Goal: Entertainment & Leisure: Consume media (video, audio)

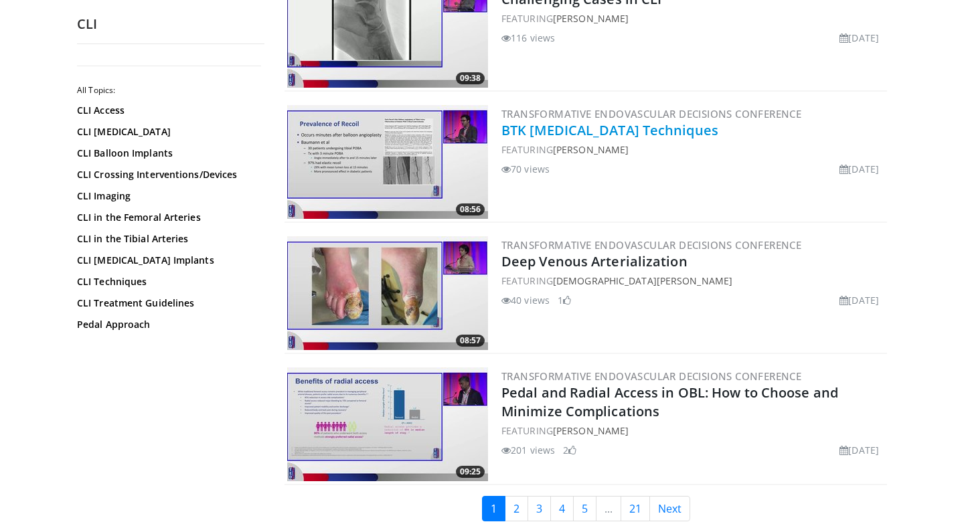
scroll to position [2935, 0]
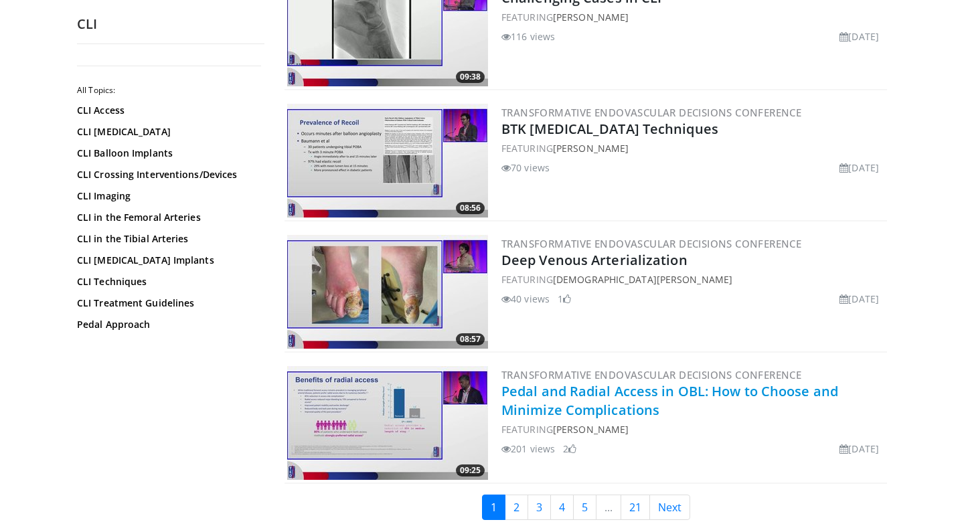
click at [570, 410] on link "Pedal and Radial Access in OBL: How to Choose and Minimize Complications" at bounding box center [669, 400] width 337 height 37
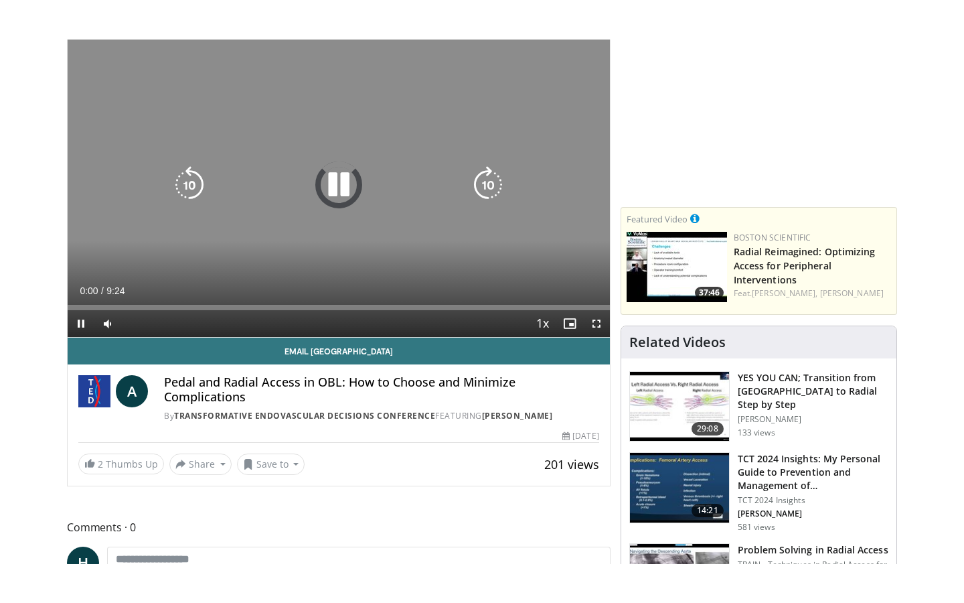
scroll to position [112, 0]
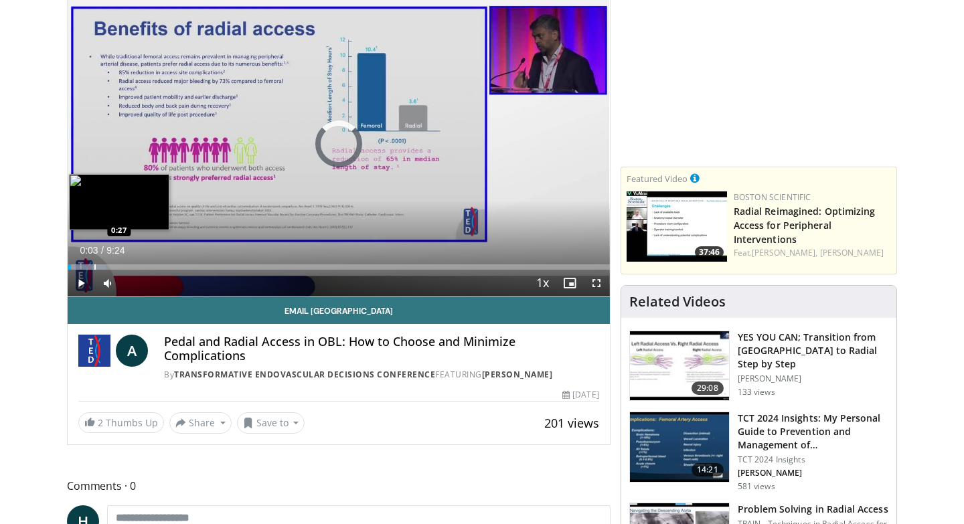
click at [94, 268] on div "Progress Bar" at bounding box center [94, 266] width 1 height 5
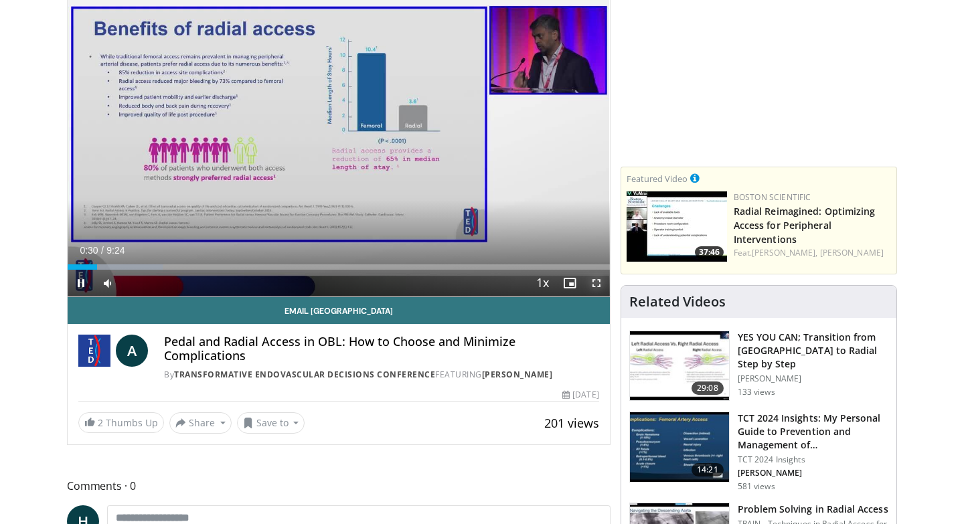
click at [598, 281] on span "Video Player" at bounding box center [596, 283] width 27 height 27
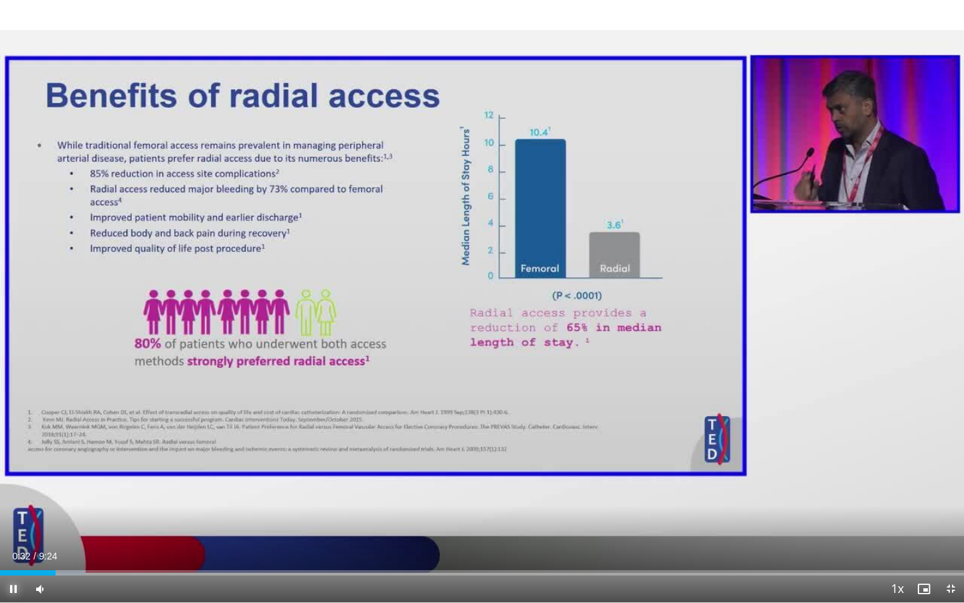
click at [10, 524] on span "Video Player" at bounding box center [13, 588] width 27 height 27
click at [7, 524] on span "Video Player" at bounding box center [13, 588] width 27 height 27
click at [8, 524] on span "Video Player" at bounding box center [13, 588] width 27 height 27
click at [12, 524] on span "Video Player" at bounding box center [13, 588] width 27 height 27
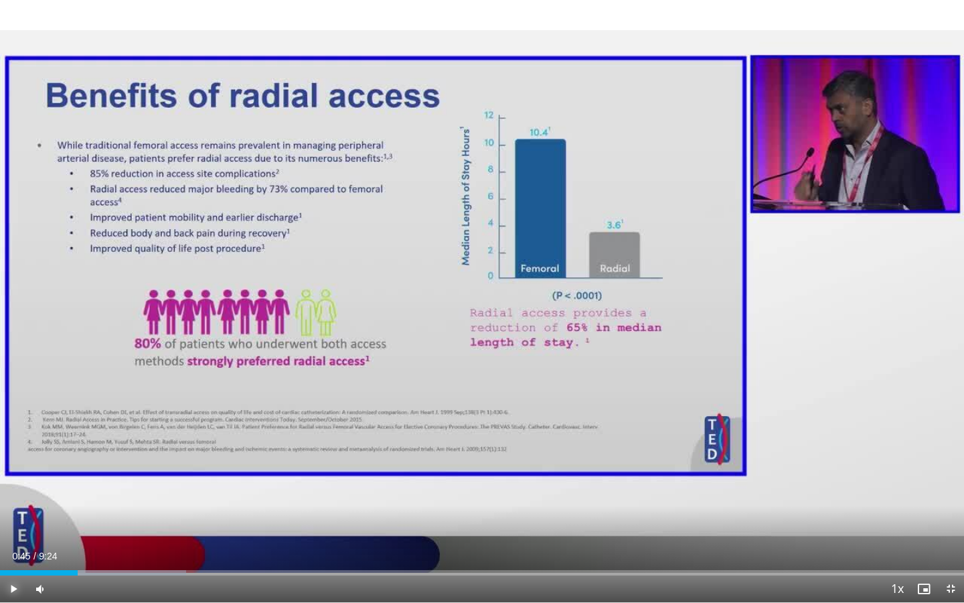
click at [15, 524] on span "Video Player" at bounding box center [13, 588] width 27 height 27
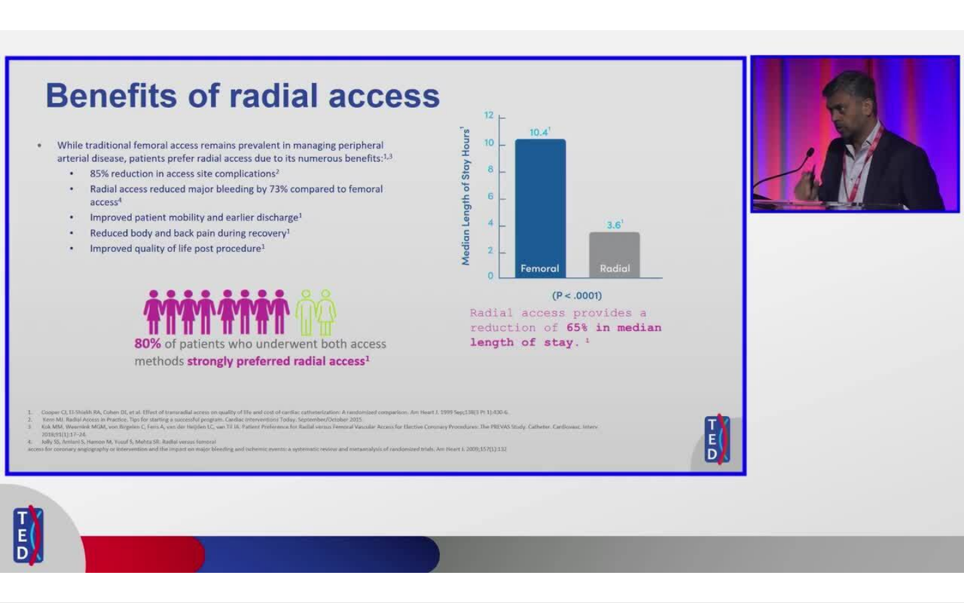
click at [15, 524] on video-js "**********" at bounding box center [482, 301] width 964 height 603
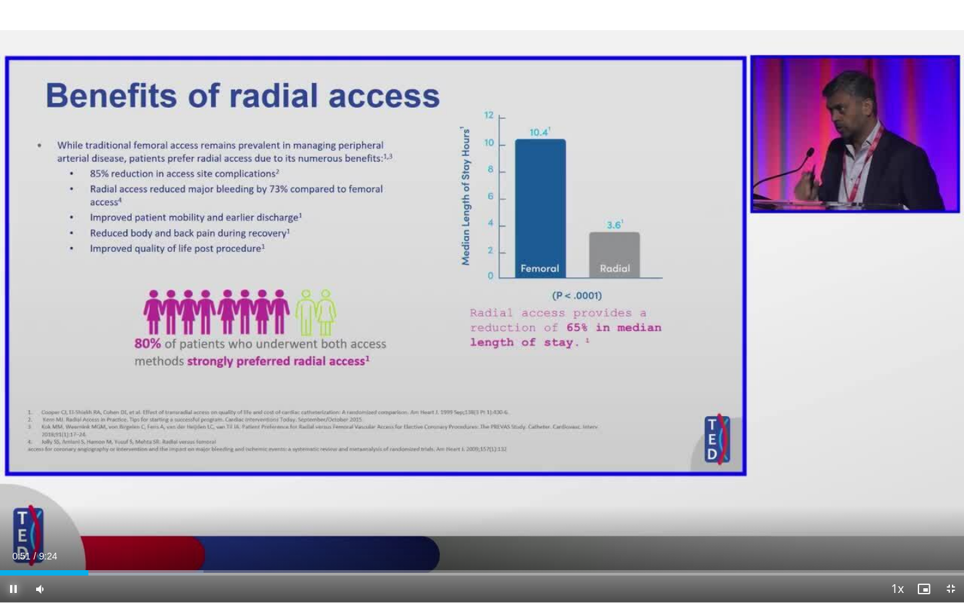
click at [9, 524] on span "Video Player" at bounding box center [13, 588] width 27 height 27
click at [13, 524] on span "Video Player" at bounding box center [13, 588] width 27 height 27
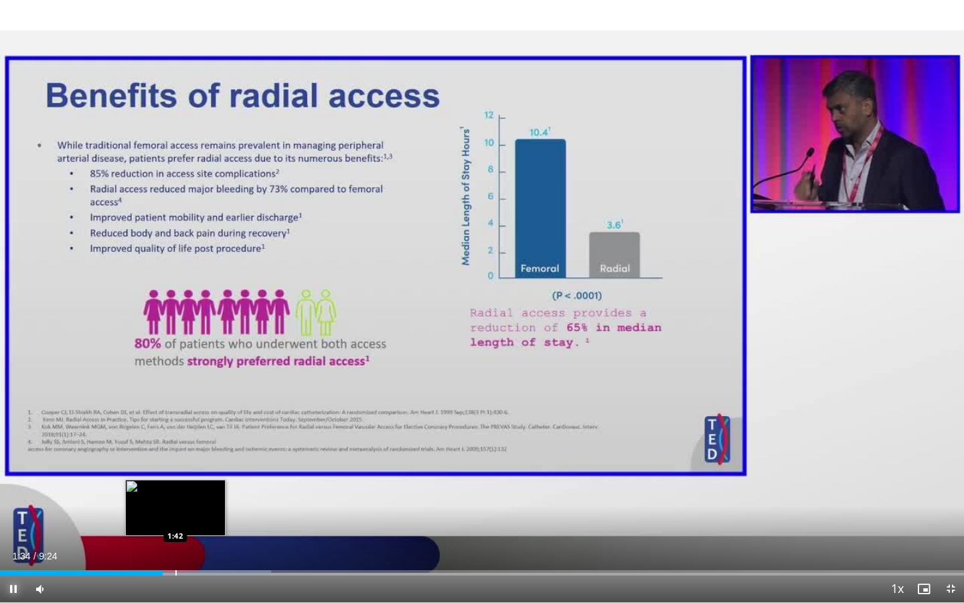
click at [175, 524] on div "Progress Bar" at bounding box center [175, 572] width 1 height 5
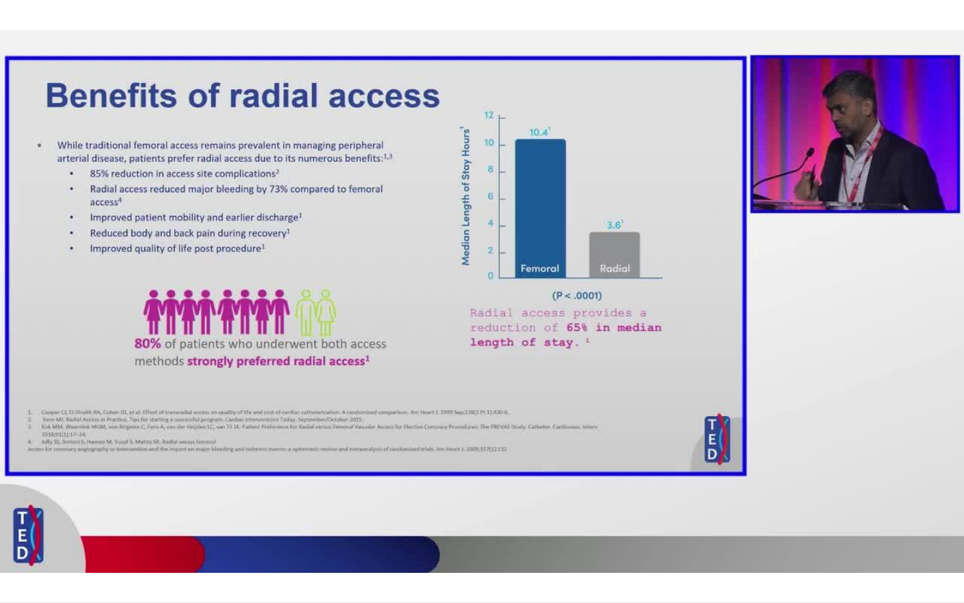
click at [194, 524] on div "10 seconds Tap to unmute" at bounding box center [482, 301] width 964 height 602
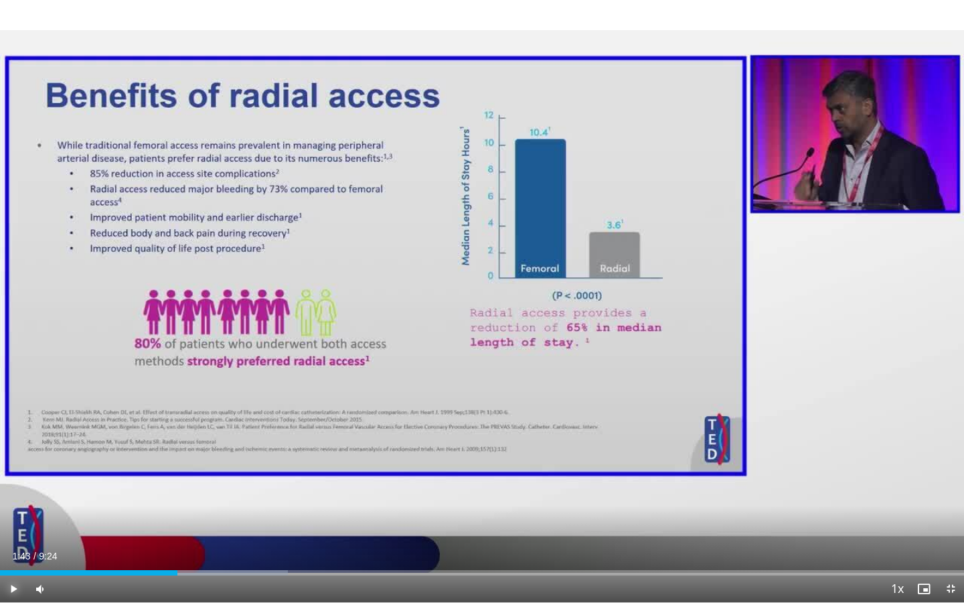
click at [16, 524] on span "Video Player" at bounding box center [13, 588] width 27 height 27
click at [192, 524] on div "Progress Bar" at bounding box center [192, 572] width 1 height 5
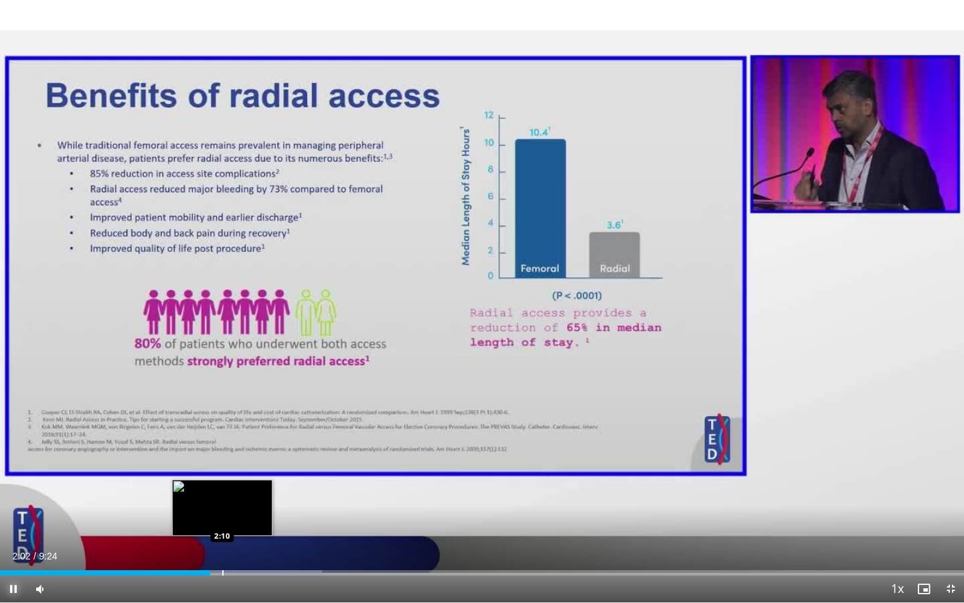
click at [222, 524] on div "Progress Bar" at bounding box center [222, 572] width 1 height 5
click at [239, 524] on div "Progress Bar" at bounding box center [239, 572] width 1 height 5
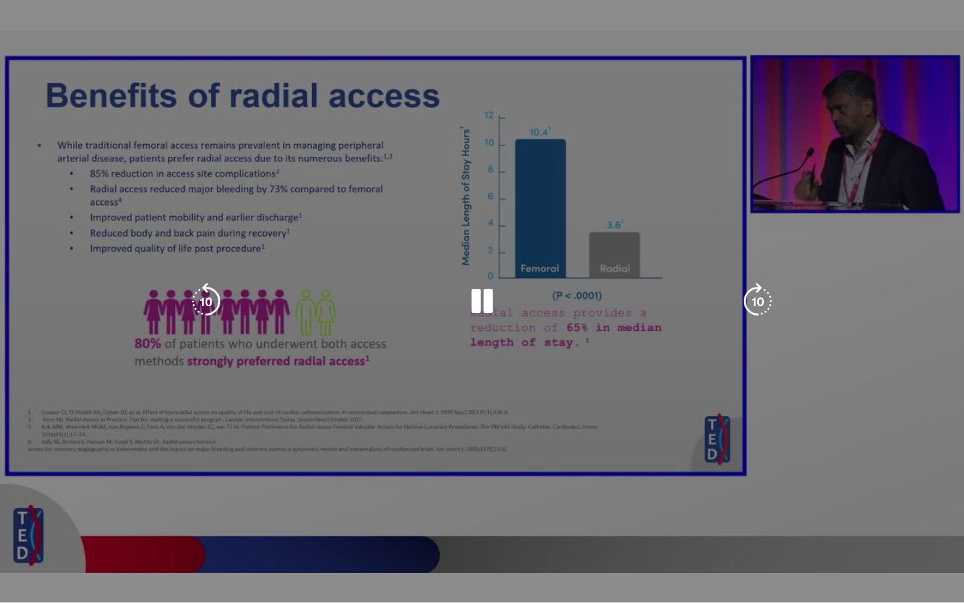
click at [256, 524] on div "10 seconds Tap to unmute" at bounding box center [482, 301] width 964 height 602
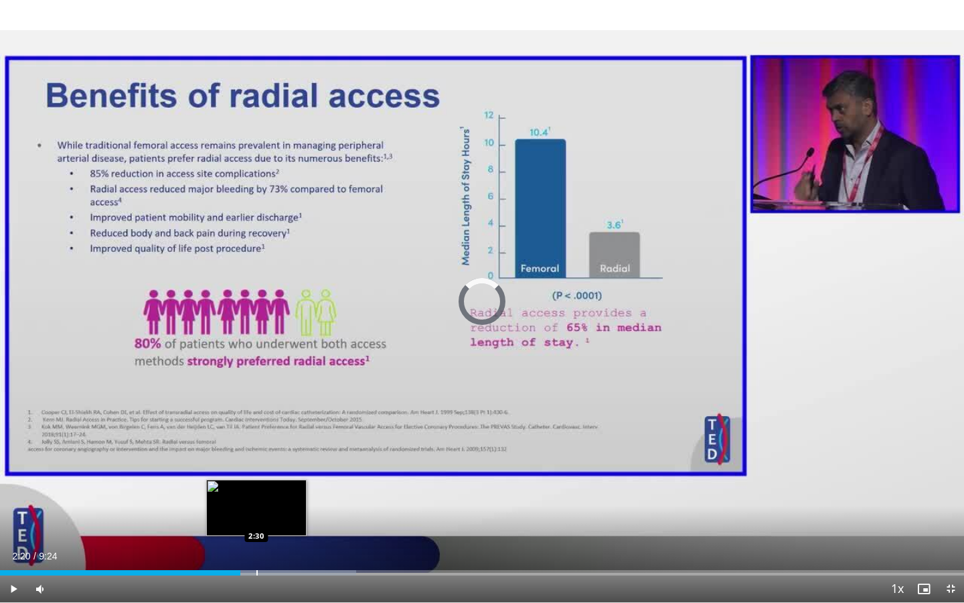
click at [256, 524] on div "Progress Bar" at bounding box center [256, 572] width 1 height 5
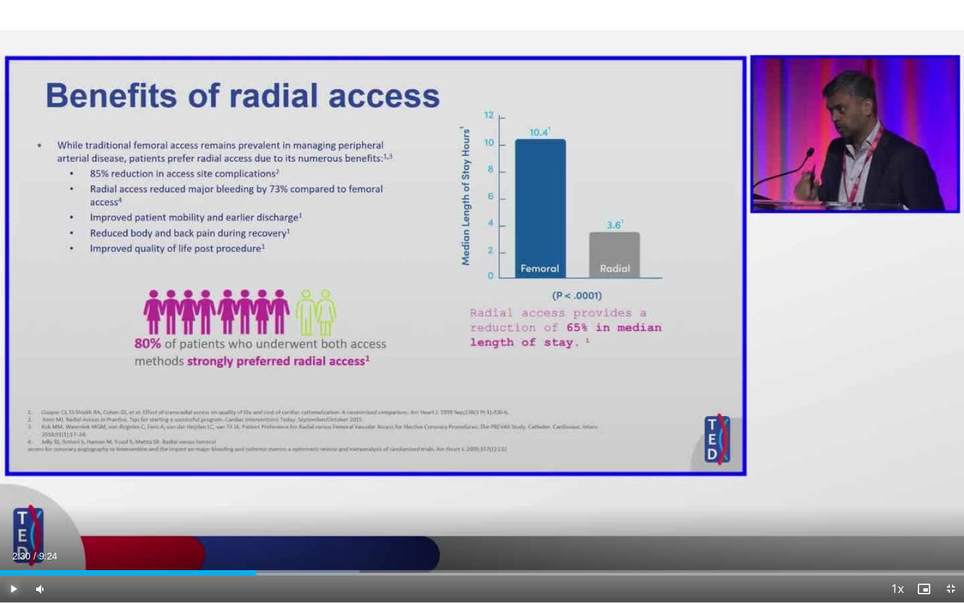
click at [13, 524] on span "Video Player" at bounding box center [13, 588] width 27 height 27
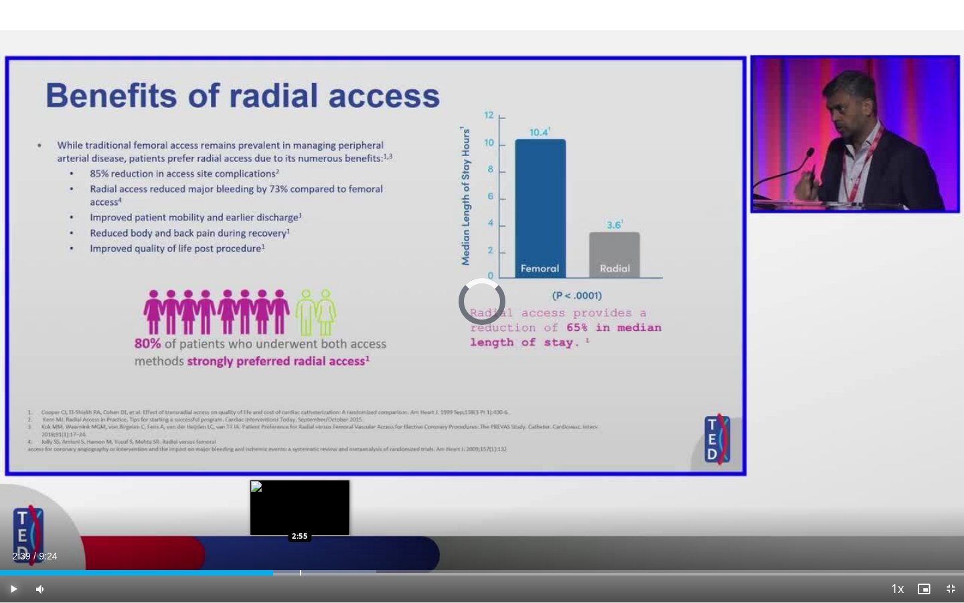
click at [300, 524] on div "Progress Bar" at bounding box center [300, 572] width 1 height 5
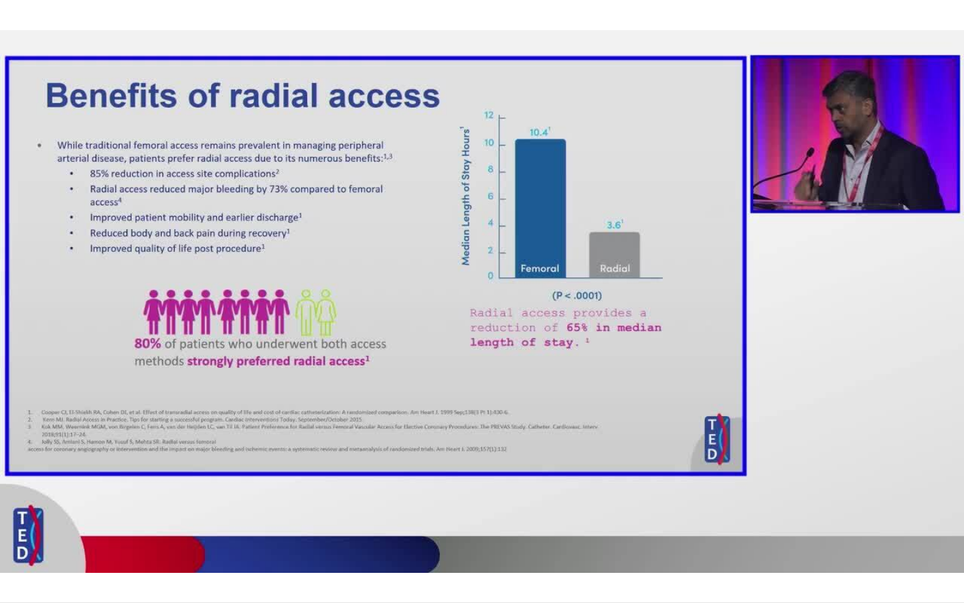
click at [343, 524] on div "10 seconds Tap to unmute" at bounding box center [482, 301] width 964 height 602
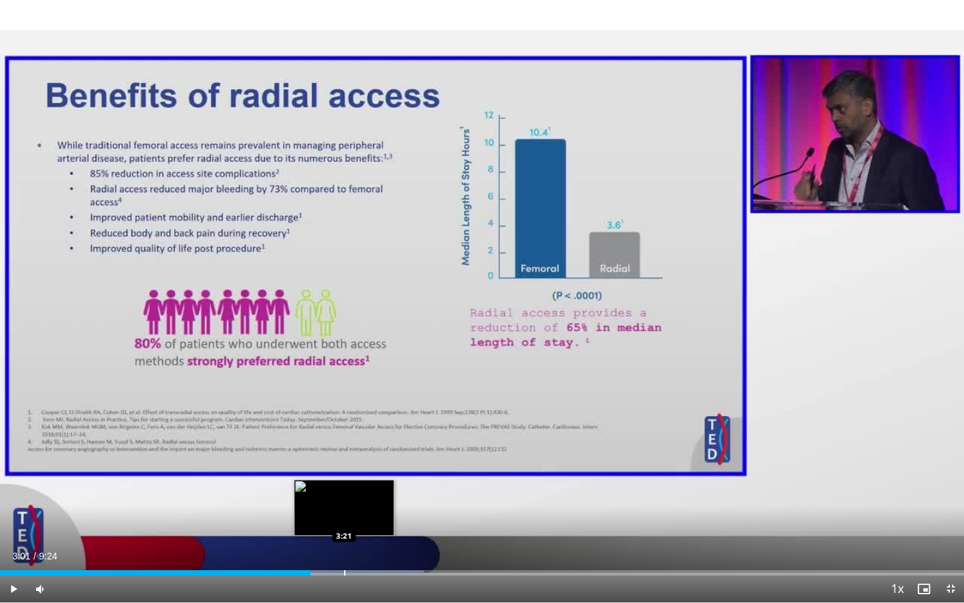
click at [344, 524] on div "Progress Bar" at bounding box center [344, 572] width 1 height 5
click at [19, 524] on span "Video Player" at bounding box center [13, 588] width 27 height 27
click at [334, 524] on div "Progress Bar" at bounding box center [334, 572] width 1 height 5
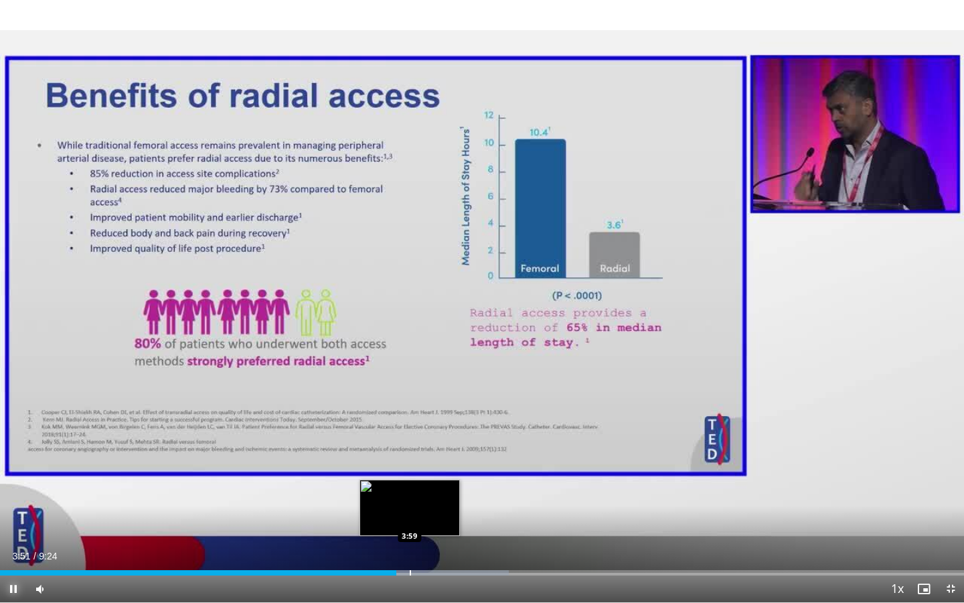
click at [410, 524] on div "Progress Bar" at bounding box center [410, 572] width 1 height 5
click at [424, 524] on div "Progress Bar" at bounding box center [424, 572] width 1 height 5
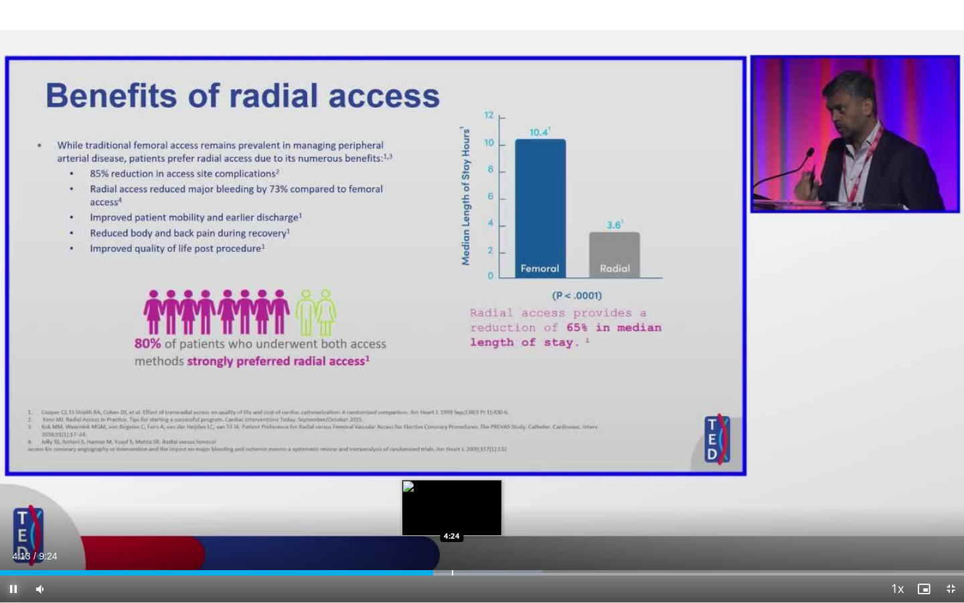
click at [452, 524] on div "Progress Bar" at bounding box center [452, 572] width 1 height 5
click at [475, 524] on div "Loaded : 56.27% 4:25 4:37" at bounding box center [482, 568] width 964 height 13
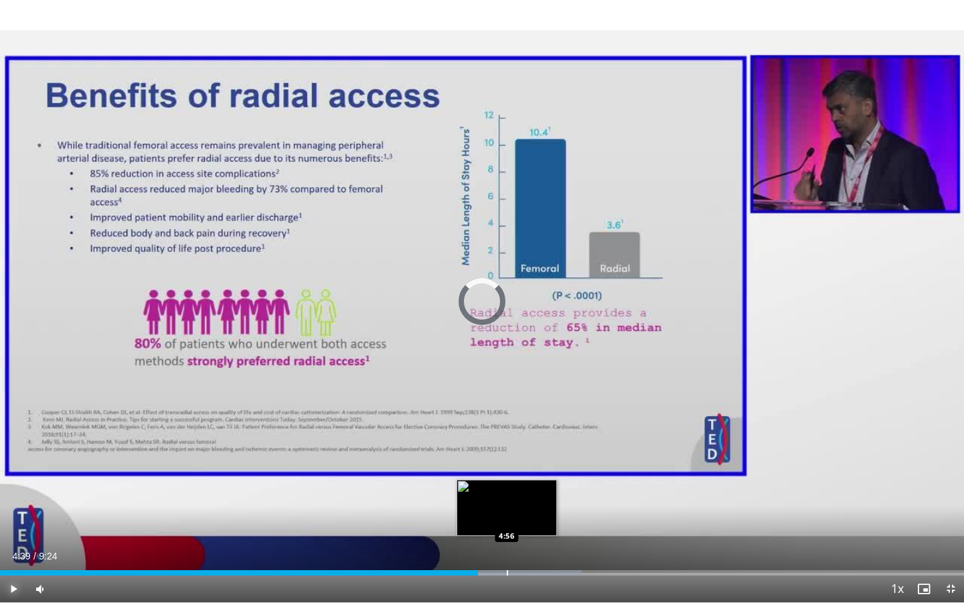
click at [507, 524] on div "Progress Bar" at bounding box center [507, 572] width 1 height 5
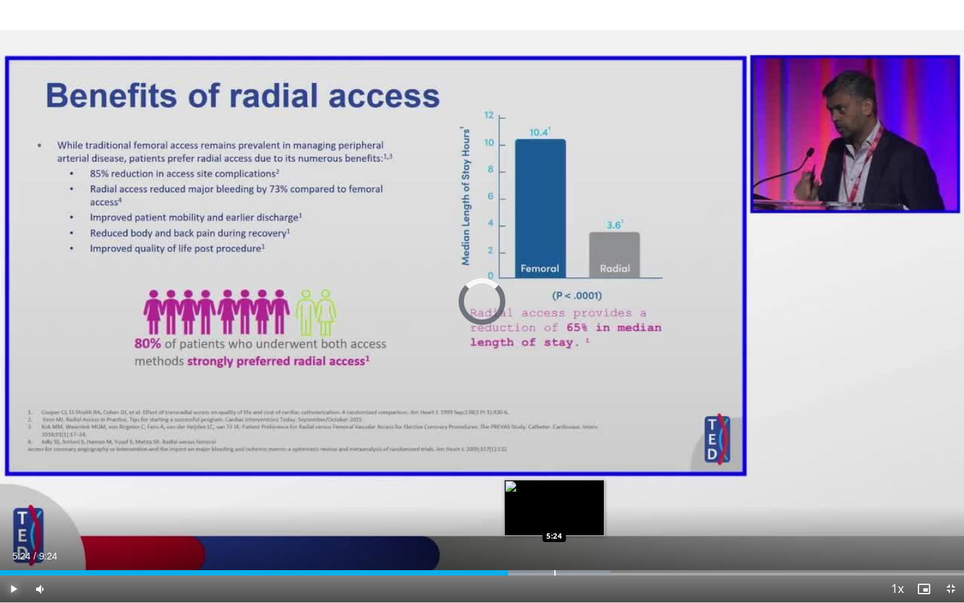
click at [554, 524] on div "Progress Bar" at bounding box center [554, 572] width 1 height 5
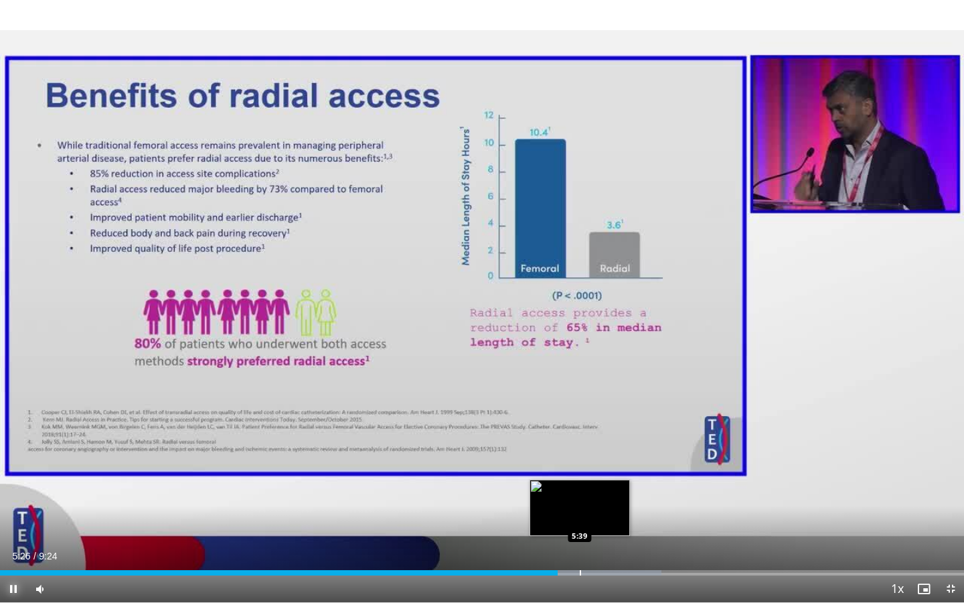
click at [580, 524] on div "Progress Bar" at bounding box center [580, 572] width 1 height 5
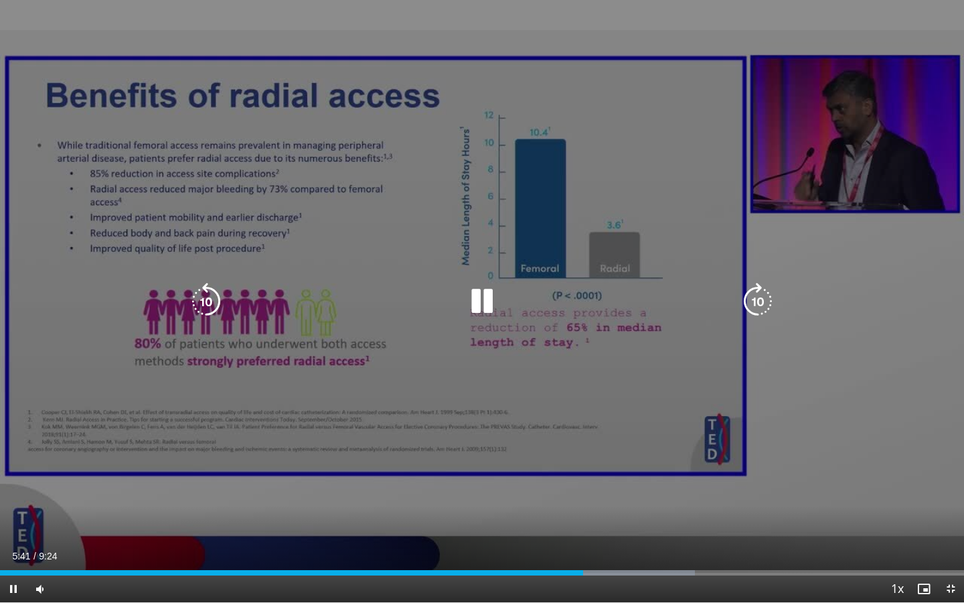
click at [569, 524] on video-js "**********" at bounding box center [482, 301] width 964 height 603
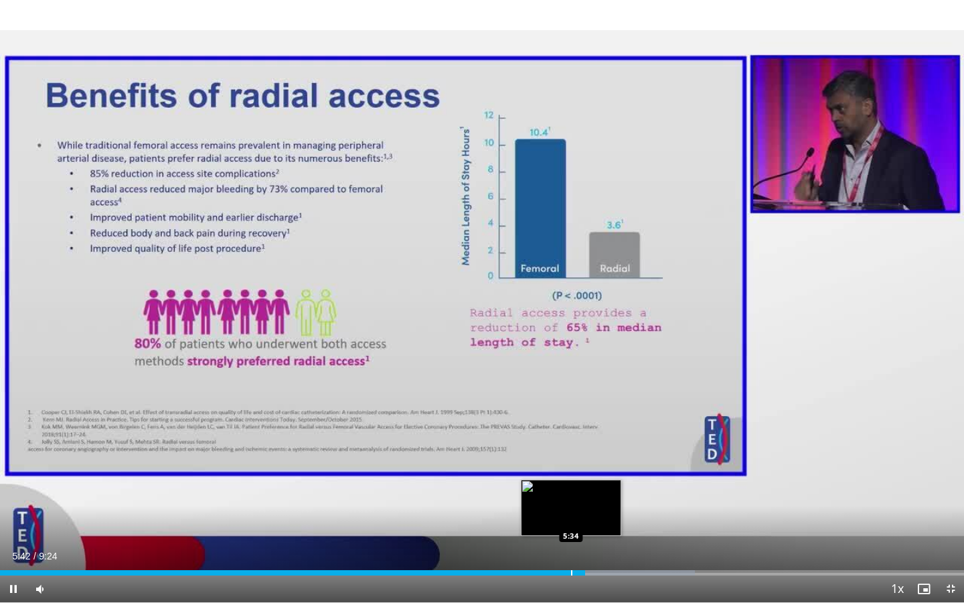
click at [571, 524] on div "Progress Bar" at bounding box center [571, 572] width 1 height 5
click at [567, 524] on div "Progress Bar" at bounding box center [567, 572] width 1 height 5
click at [559, 524] on div "5:32" at bounding box center [284, 572] width 569 height 5
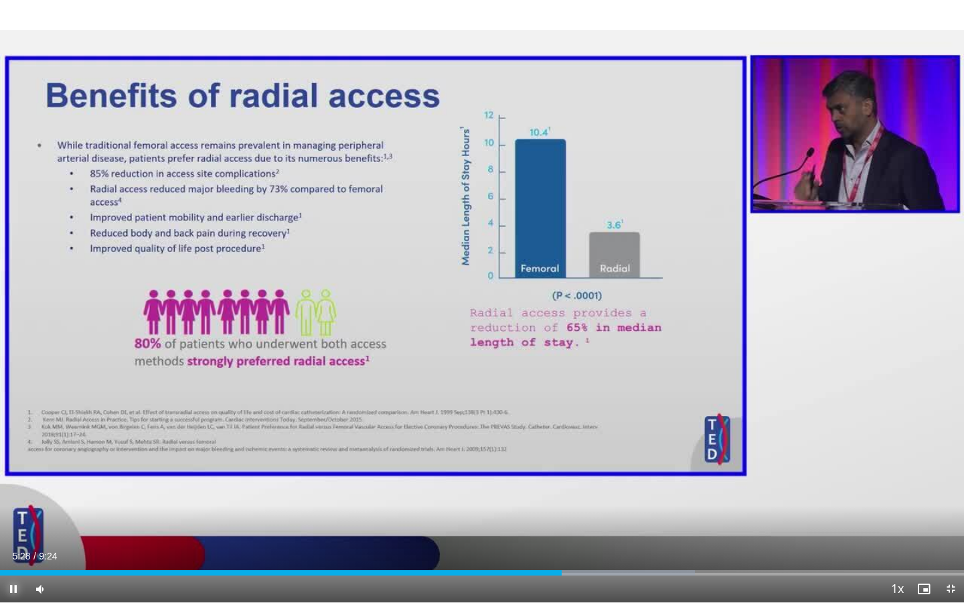
click at [9, 524] on span "Video Player" at bounding box center [13, 588] width 27 height 27
click at [14, 524] on span "Video Player" at bounding box center [13, 588] width 27 height 27
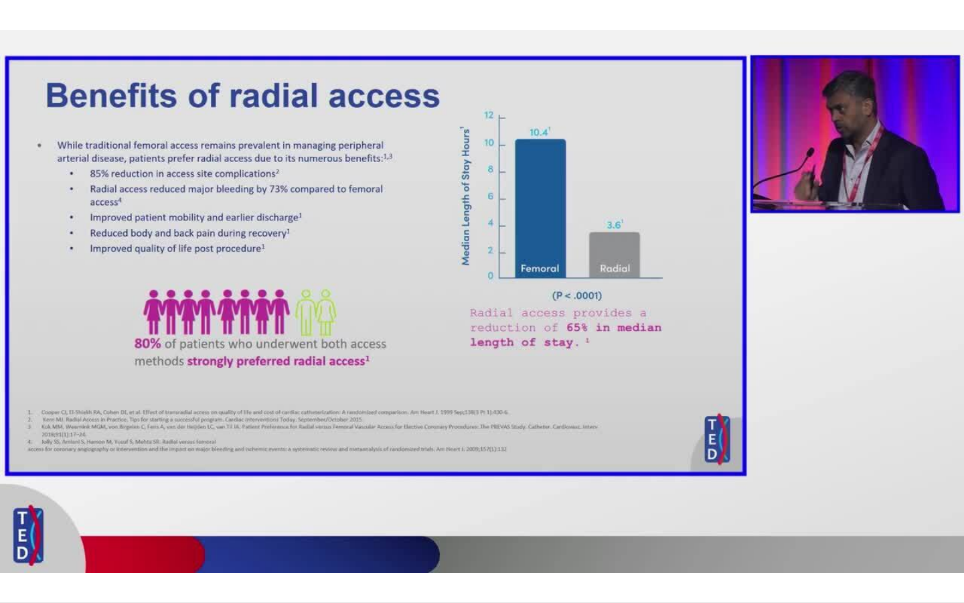
click at [14, 524] on video-js "**********" at bounding box center [482, 301] width 964 height 603
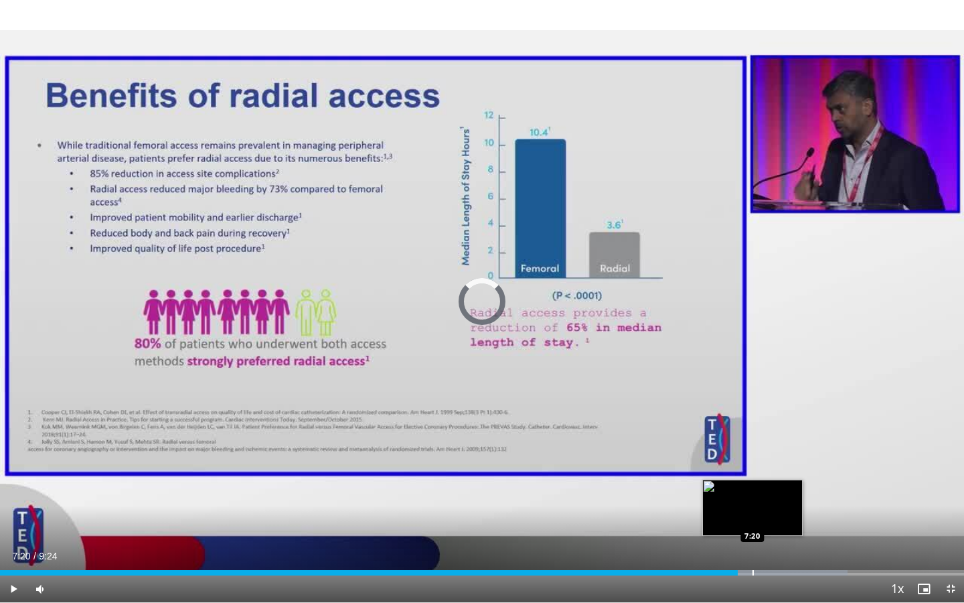
click at [753, 524] on div "Progress Bar" at bounding box center [753, 572] width 1 height 5
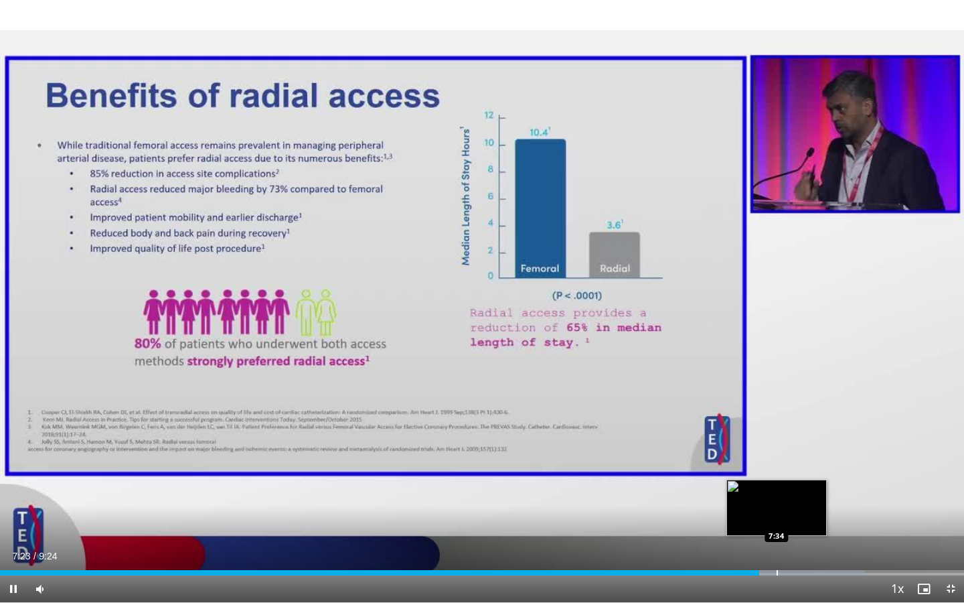
click at [776, 524] on div "Loaded : 89.69% 7:24 7:34" at bounding box center [482, 568] width 964 height 13
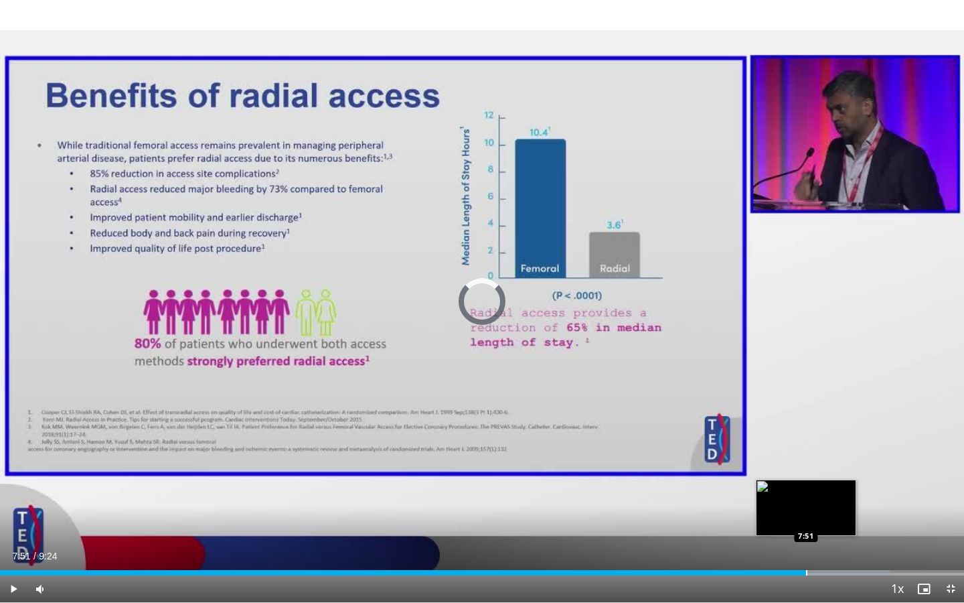
click at [806, 524] on div "Progress Bar" at bounding box center [806, 572] width 1 height 5
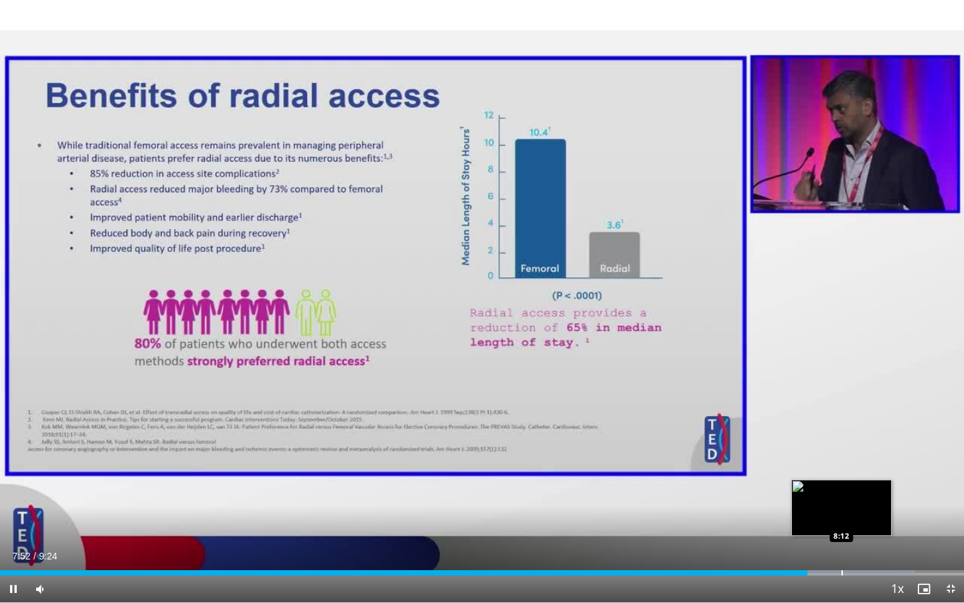
click at [842, 524] on div "Progress Bar" at bounding box center [842, 572] width 1 height 5
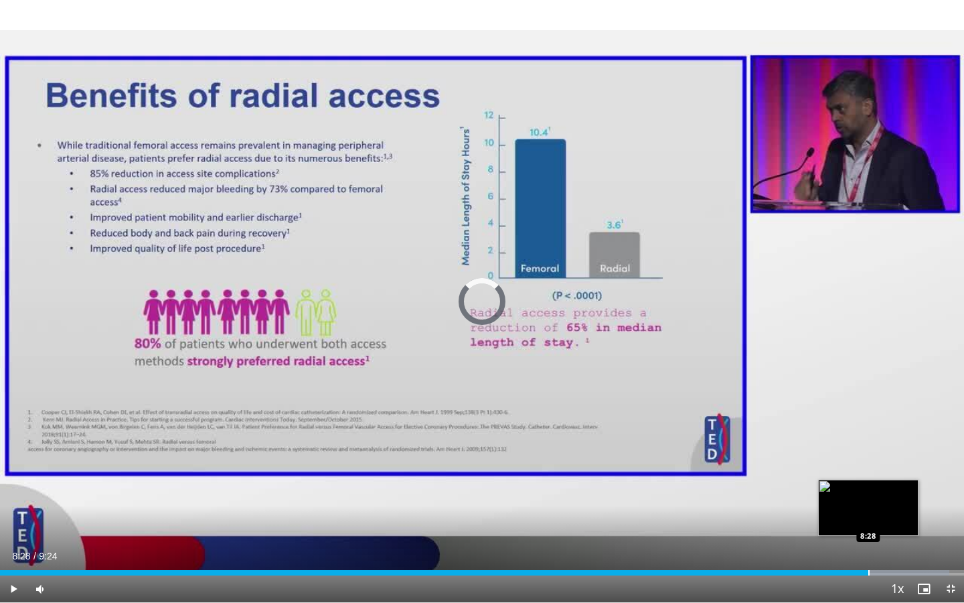
click at [868, 524] on div "Loaded : 98.48% 8:15 8:28" at bounding box center [482, 568] width 964 height 13
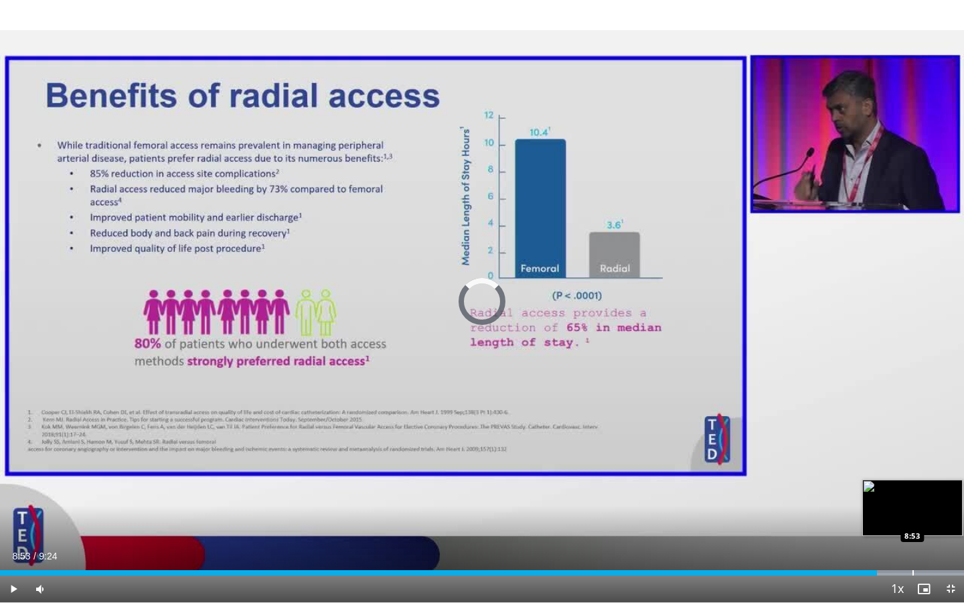
click at [913, 524] on div "Loaded : 100.00% 8:33 8:53" at bounding box center [482, 568] width 964 height 13
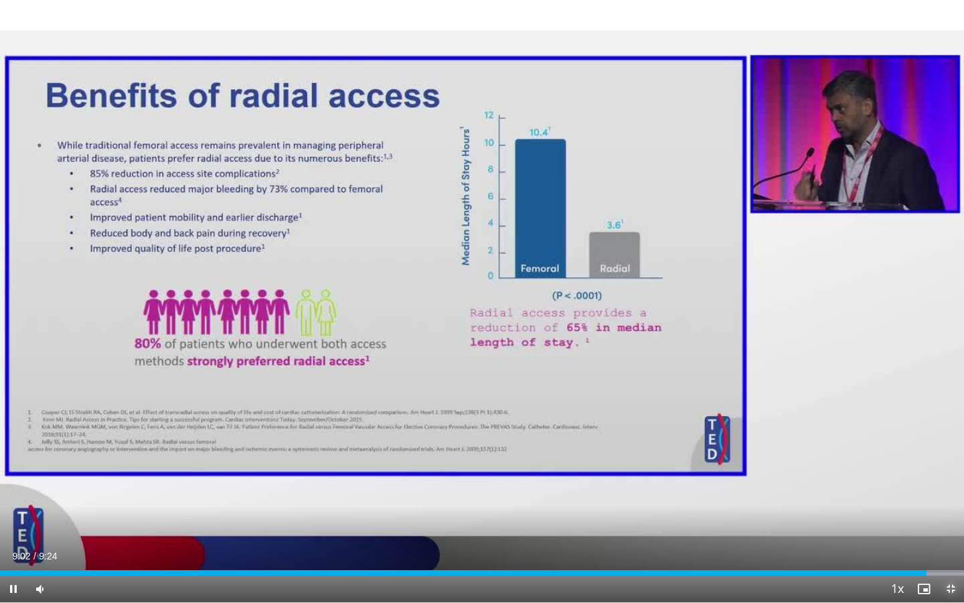
click at [948, 524] on span "Video Player" at bounding box center [950, 588] width 27 height 27
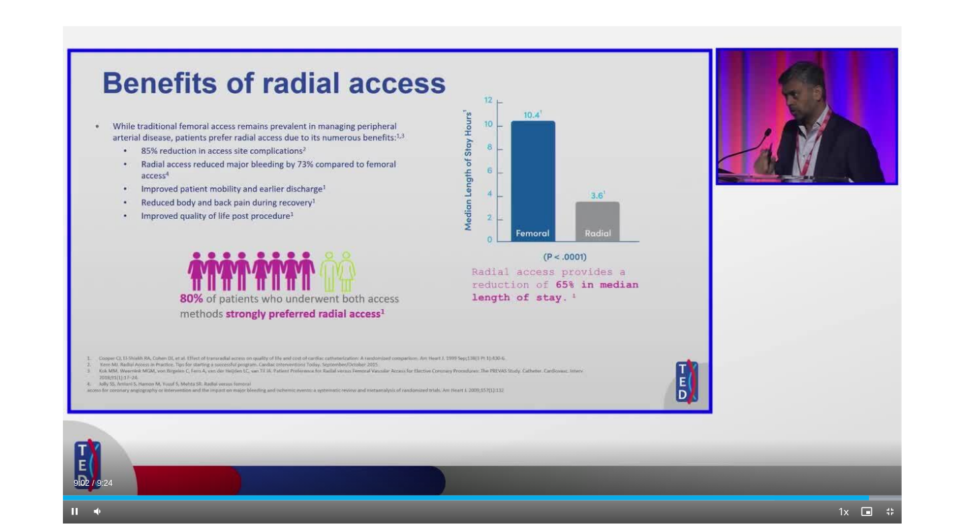
scroll to position [417, 0]
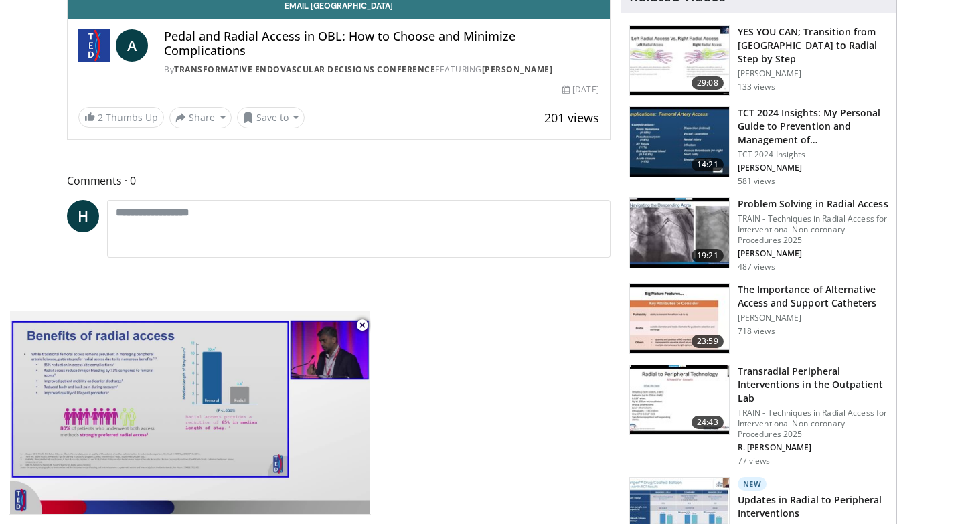
click at [360, 327] on span "Video Player" at bounding box center [362, 325] width 27 height 27
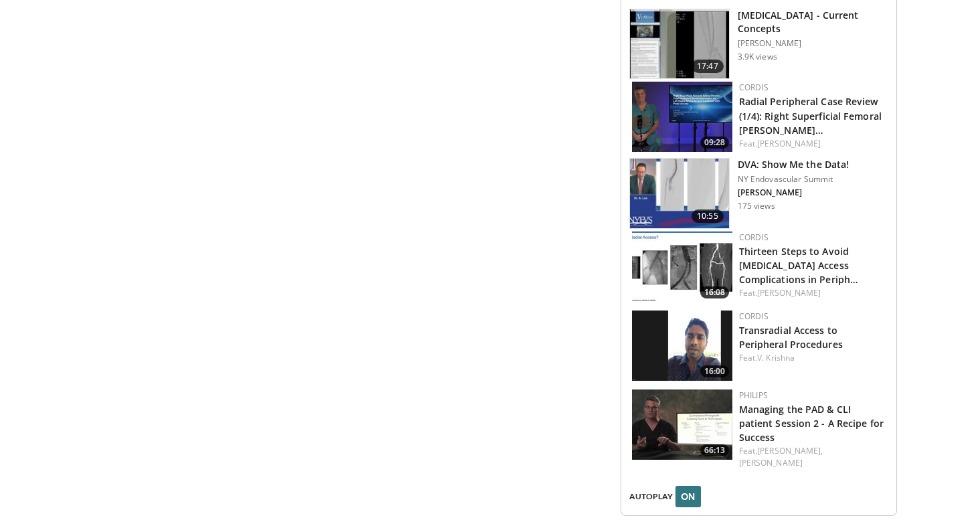
scroll to position [1641, 0]
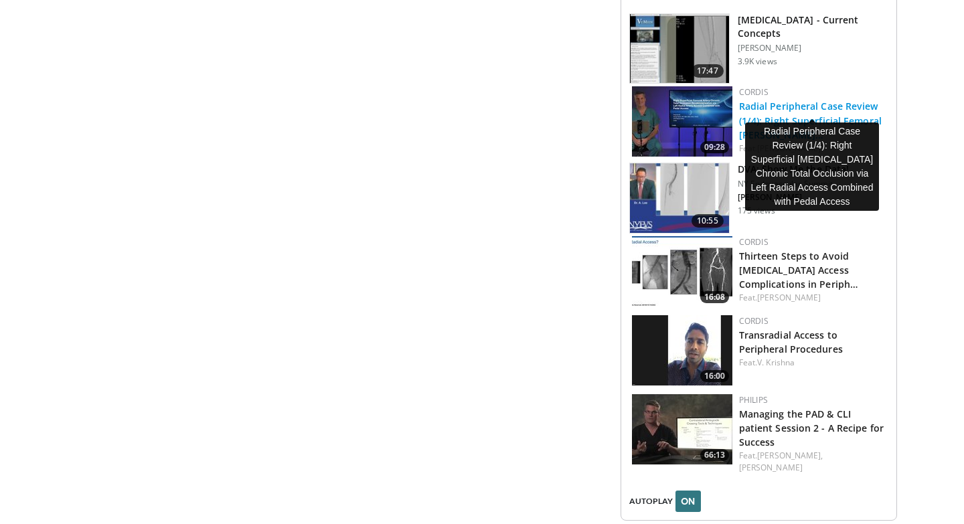
click at [783, 100] on link "Radial Peripheral Case Review (1/4): Right Superficial Femoral Arter…" at bounding box center [810, 120] width 143 height 41
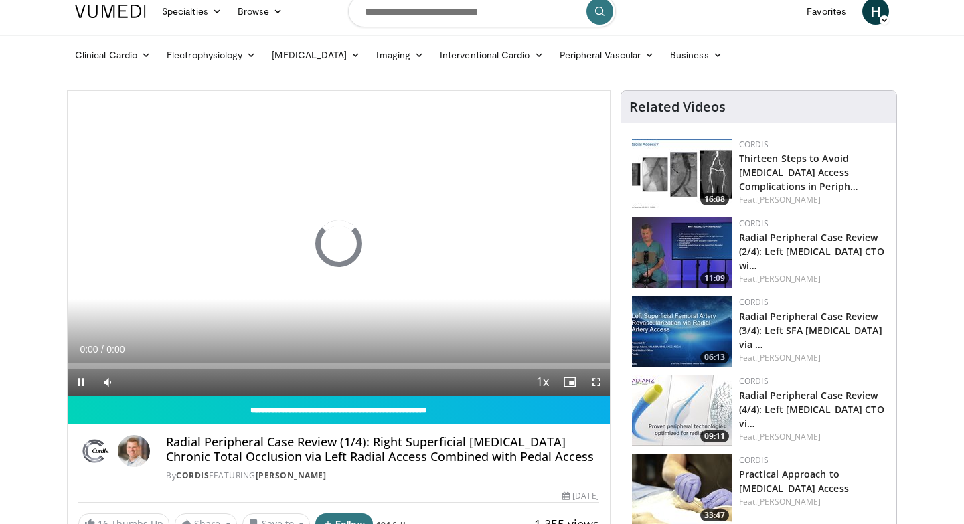
scroll to position [123, 0]
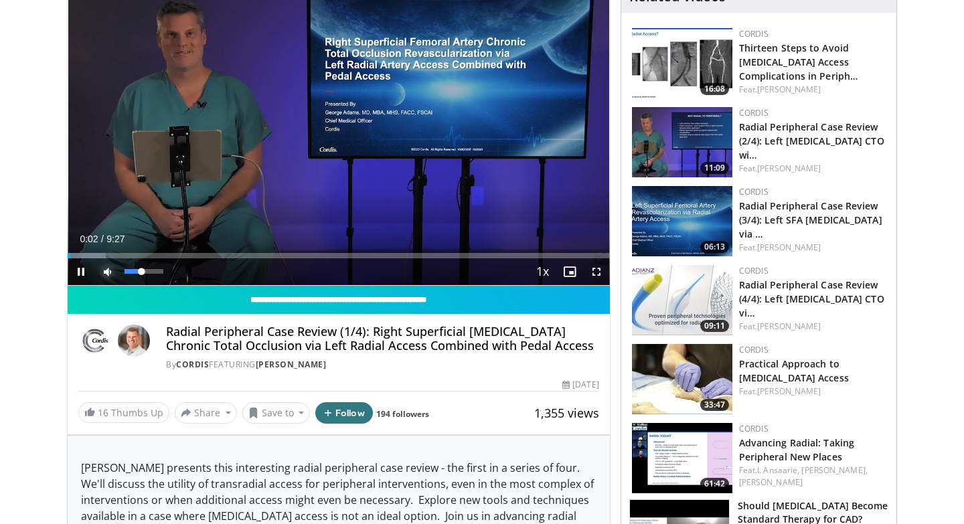
click at [111, 272] on span "Video Player" at bounding box center [107, 271] width 27 height 27
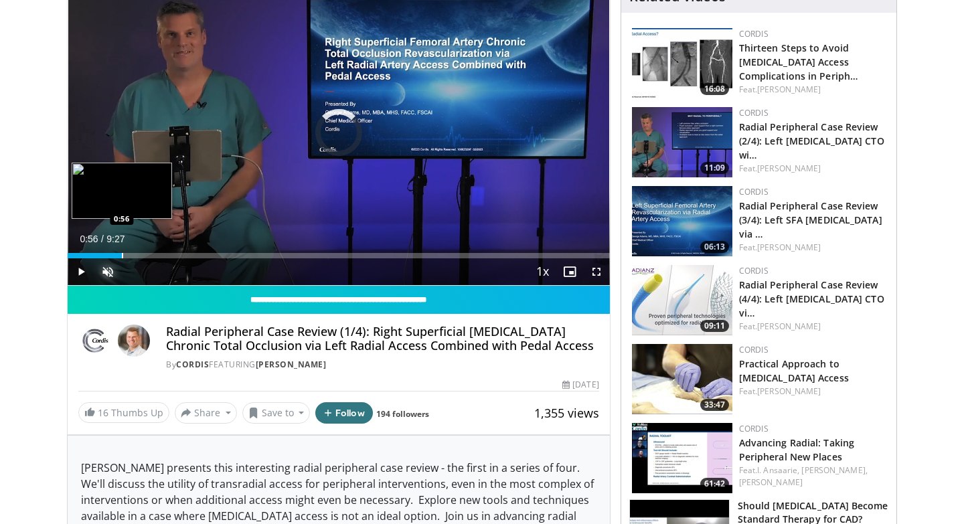
click at [122, 253] on div "Progress Bar" at bounding box center [122, 255] width 1 height 5
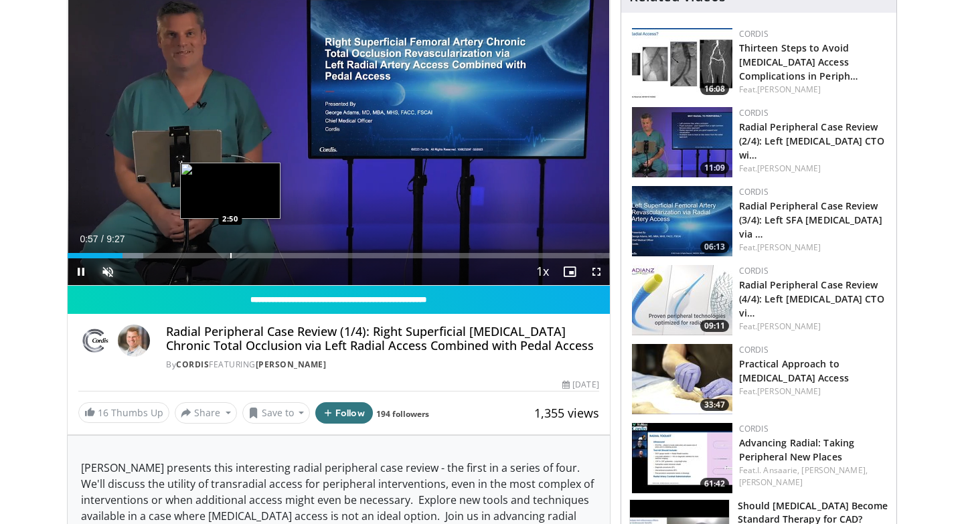
click at [230, 256] on div "Progress Bar" at bounding box center [230, 255] width 1 height 5
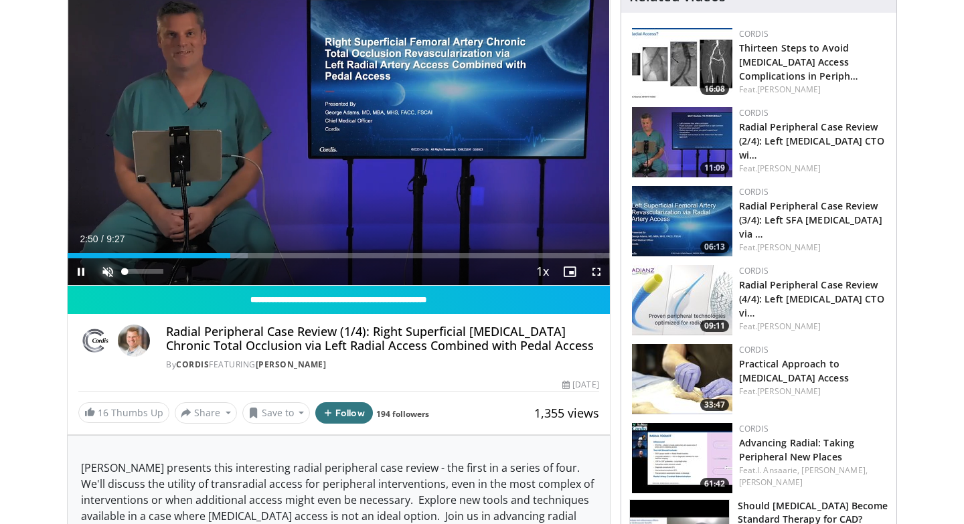
click at [106, 270] on span "Video Player" at bounding box center [107, 271] width 27 height 27
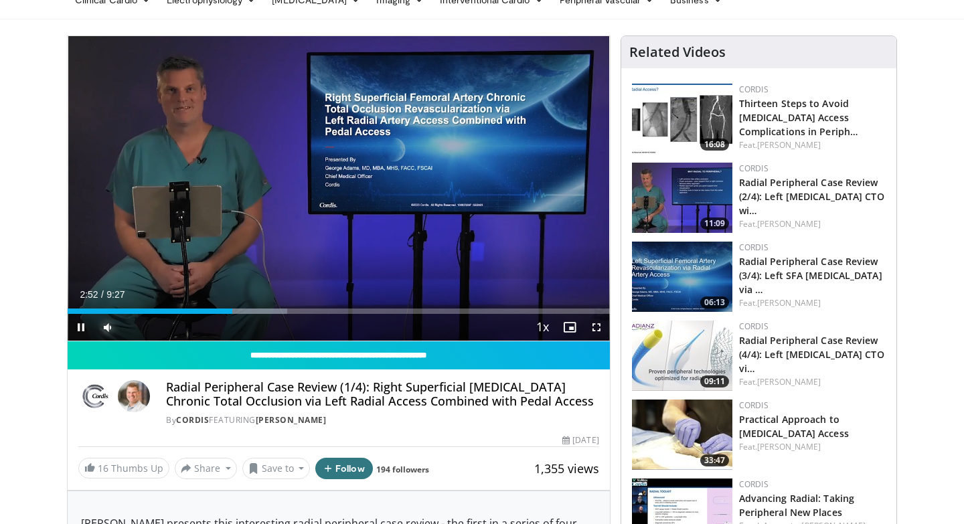
scroll to position [64, 0]
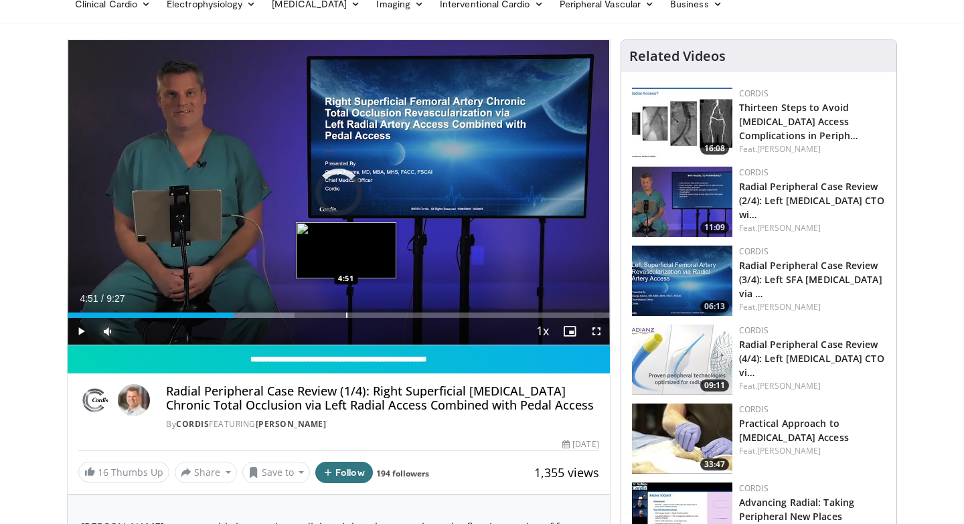
click at [346, 316] on div "Progress Bar" at bounding box center [346, 315] width 1 height 5
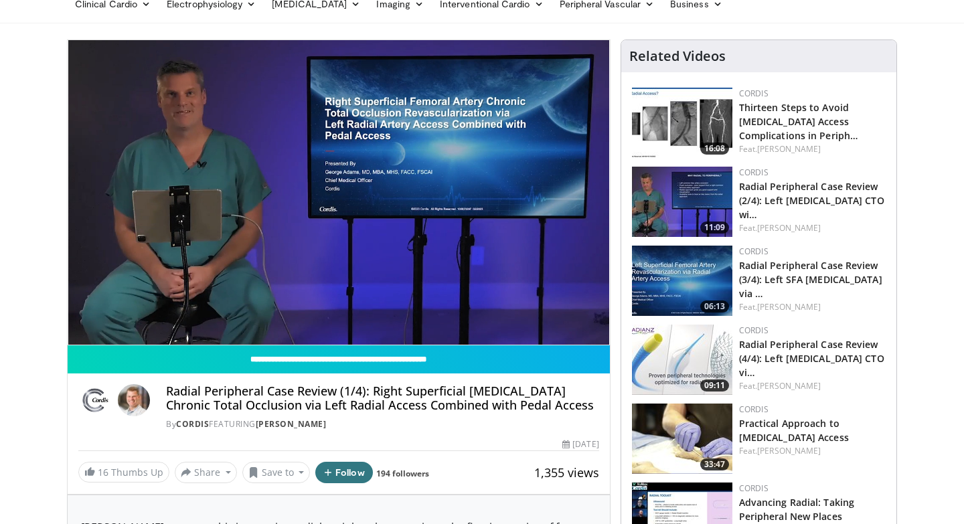
click at [393, 315] on video-js "**********" at bounding box center [339, 192] width 542 height 305
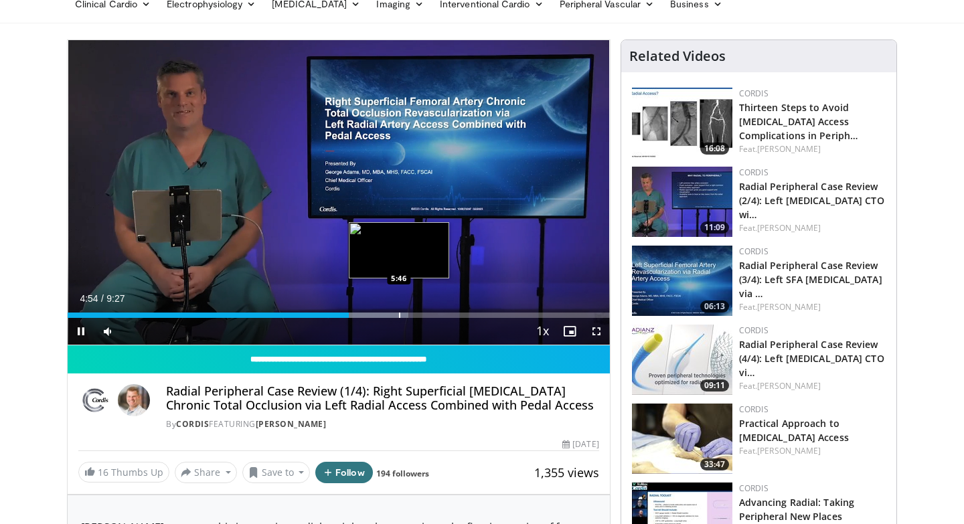
click at [398, 311] on div "Loaded : 62.89% 4:54 5:46" at bounding box center [339, 311] width 542 height 13
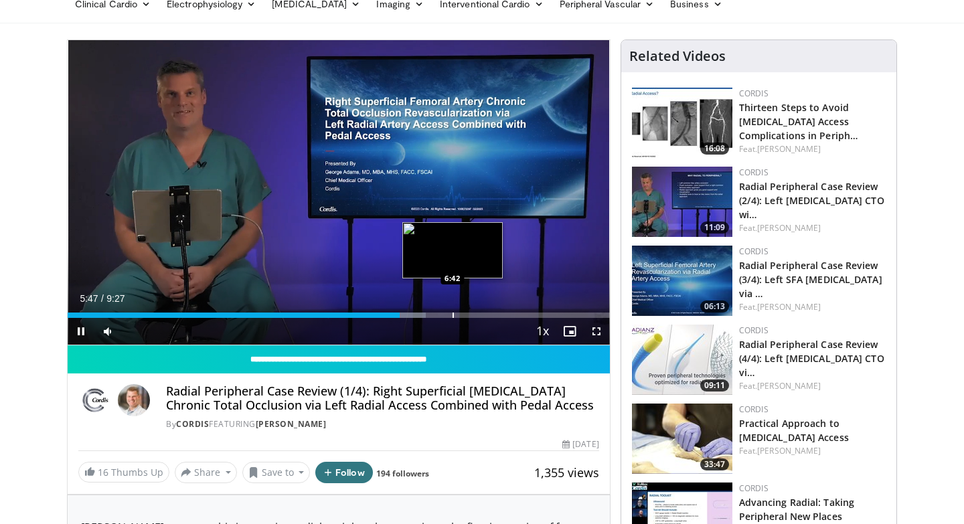
click at [452, 311] on div "Loaded : 66.04% 5:47 6:42" at bounding box center [339, 311] width 542 height 13
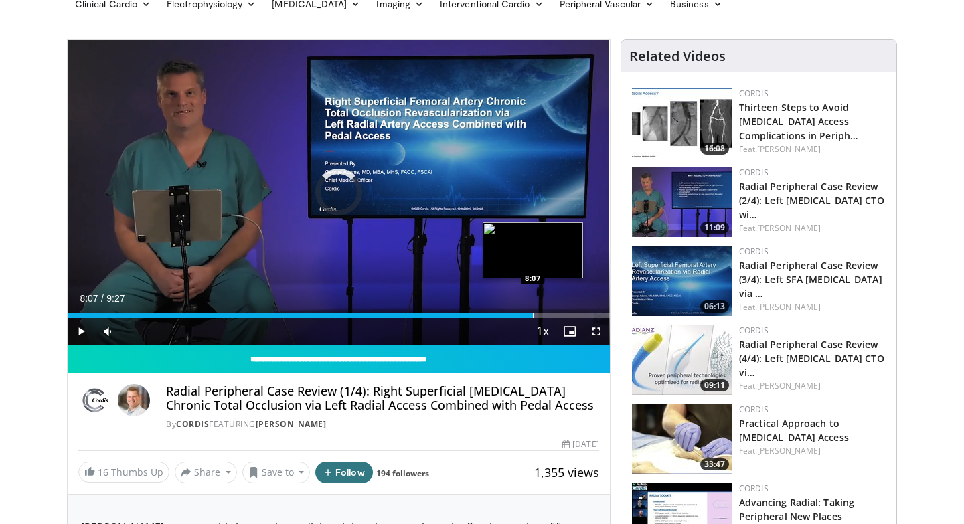
click at [532, 310] on div "Loaded : 77.58% 6:44 8:07" at bounding box center [339, 311] width 542 height 13
click at [582, 313] on div "Progress Bar" at bounding box center [582, 315] width 1 height 5
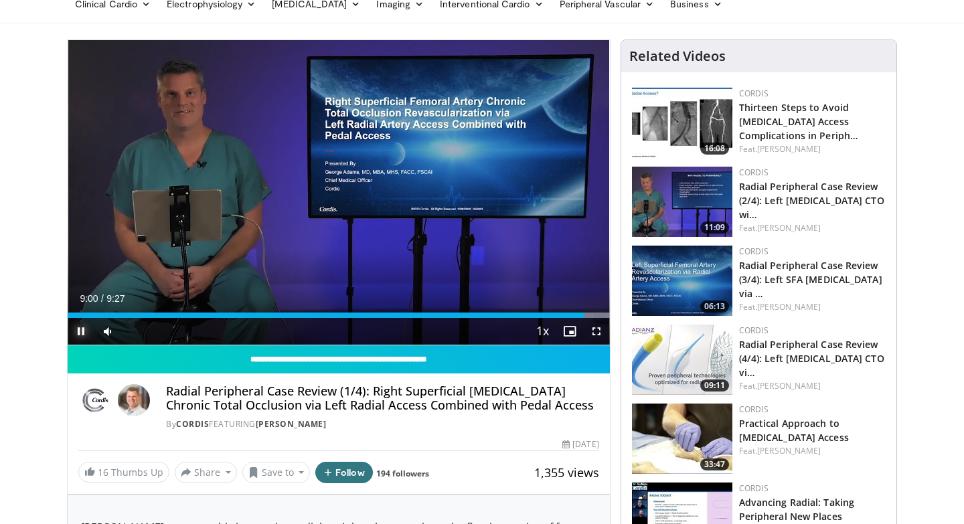
click at [80, 330] on span "Video Player" at bounding box center [81, 331] width 27 height 27
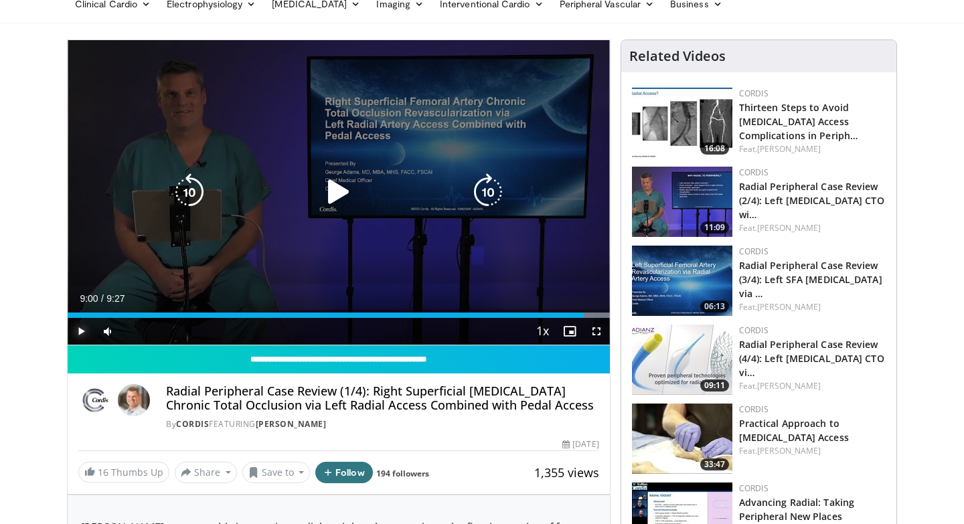
scroll to position [0, 0]
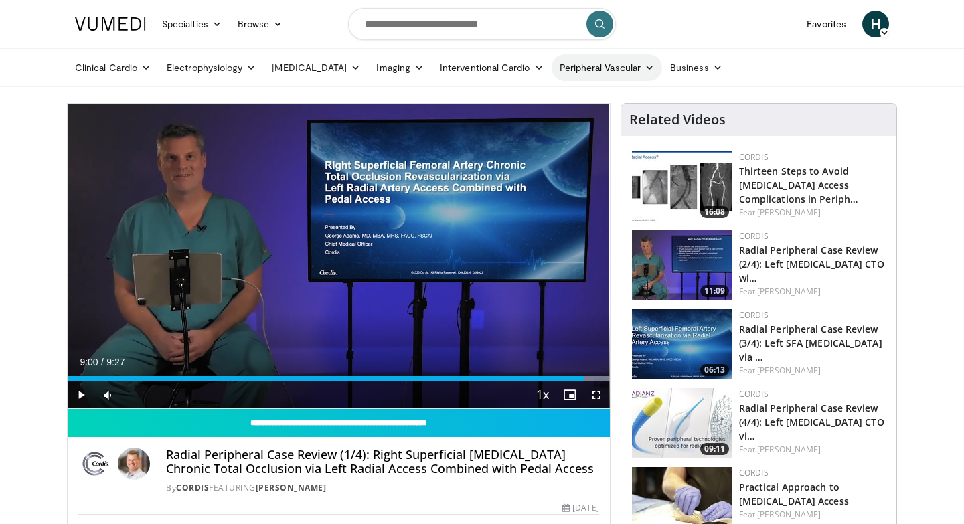
click at [588, 68] on link "Peripheral Vascular" at bounding box center [607, 67] width 110 height 27
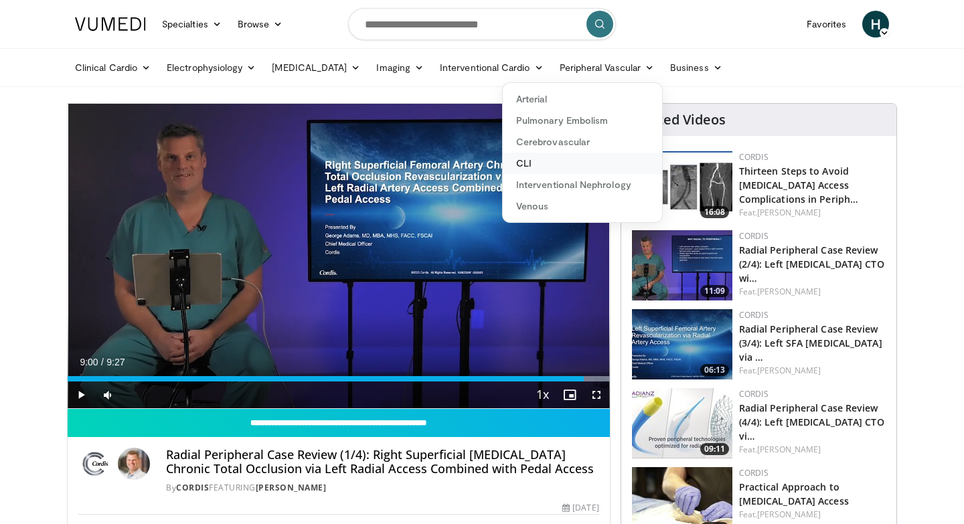
click at [510, 160] on link "CLI" at bounding box center [582, 163] width 159 height 21
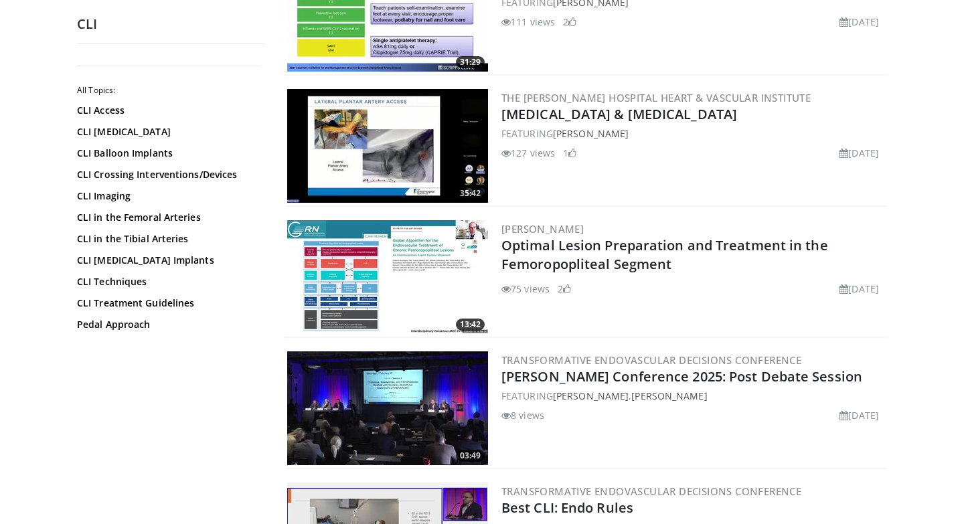
scroll to position [1900, 0]
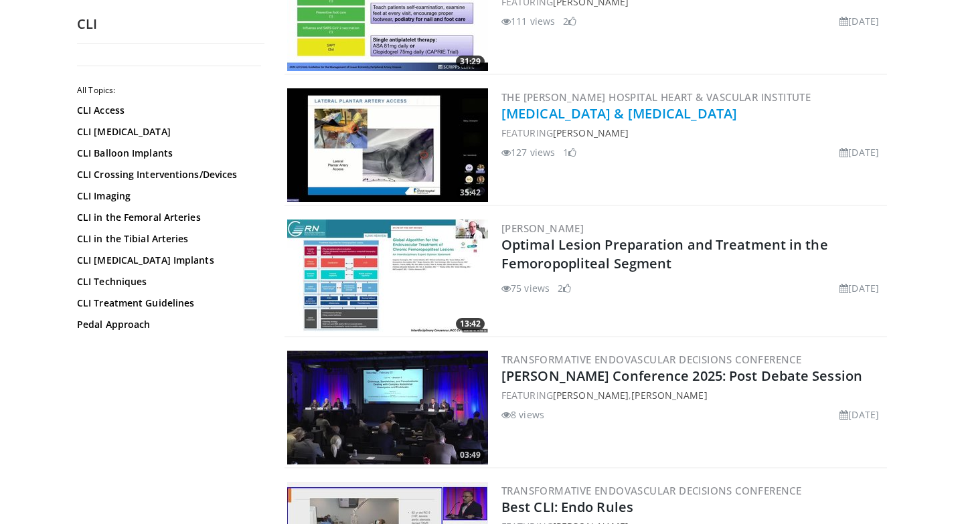
click at [516, 115] on link "[MEDICAL_DATA] & [MEDICAL_DATA]" at bounding box center [619, 113] width 236 height 18
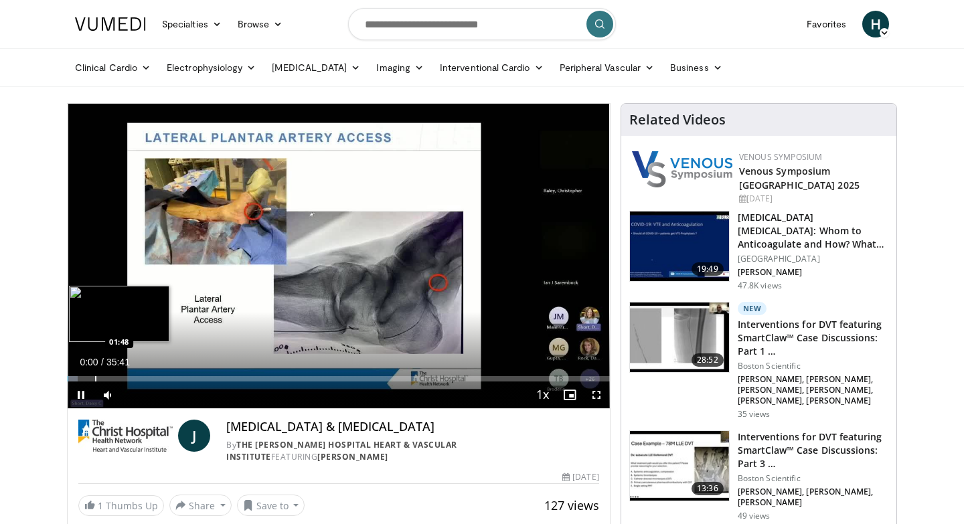
click at [95, 378] on div "Progress Bar" at bounding box center [95, 378] width 1 height 5
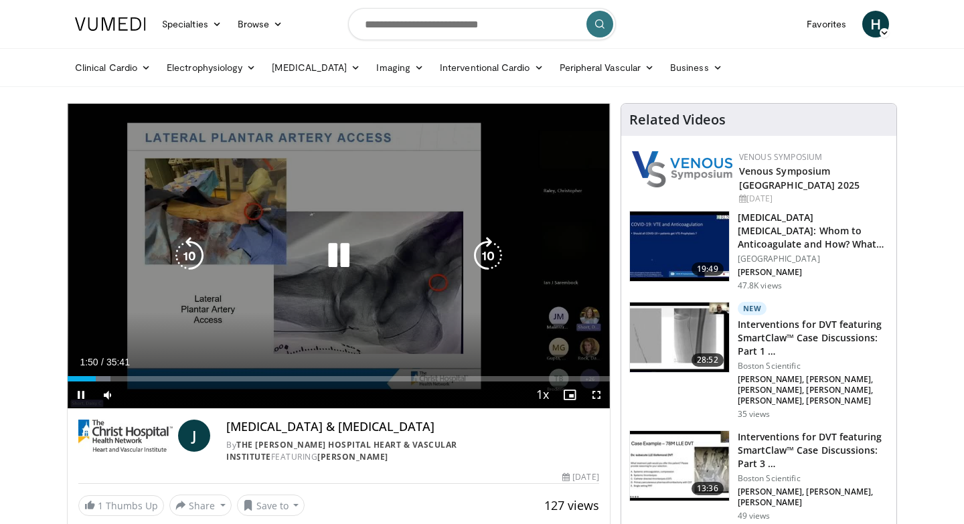
click at [0, 0] on div "Progress Bar" at bounding box center [0, 0] width 0 height 0
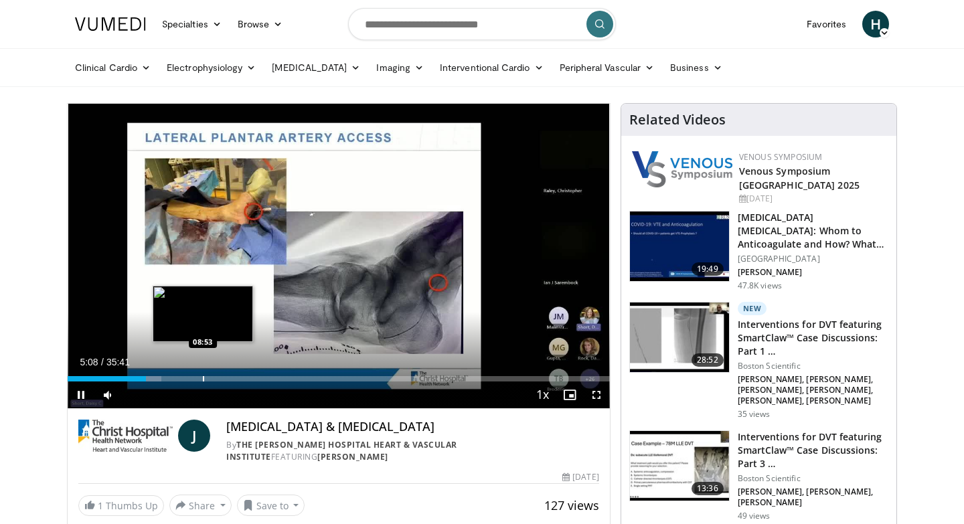
click at [203, 376] on div "Progress Bar" at bounding box center [203, 378] width 1 height 5
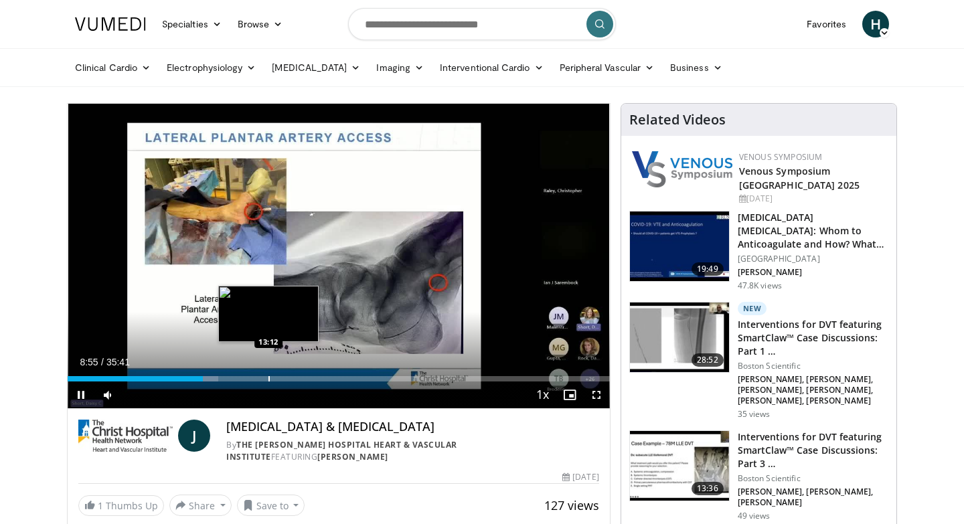
click at [268, 378] on div "Progress Bar" at bounding box center [268, 378] width 1 height 5
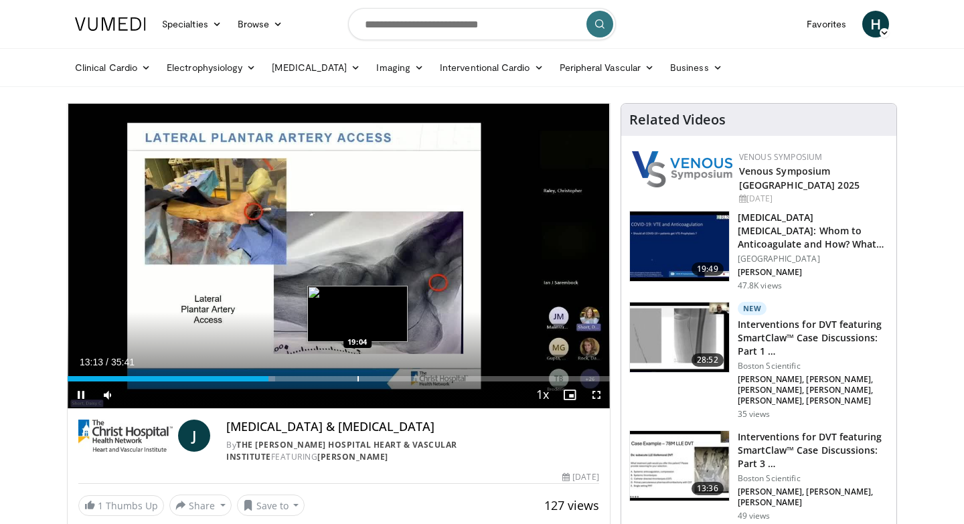
click at [358, 376] on div "Loaded : 38.34% 13:13 19:04" at bounding box center [339, 375] width 542 height 13
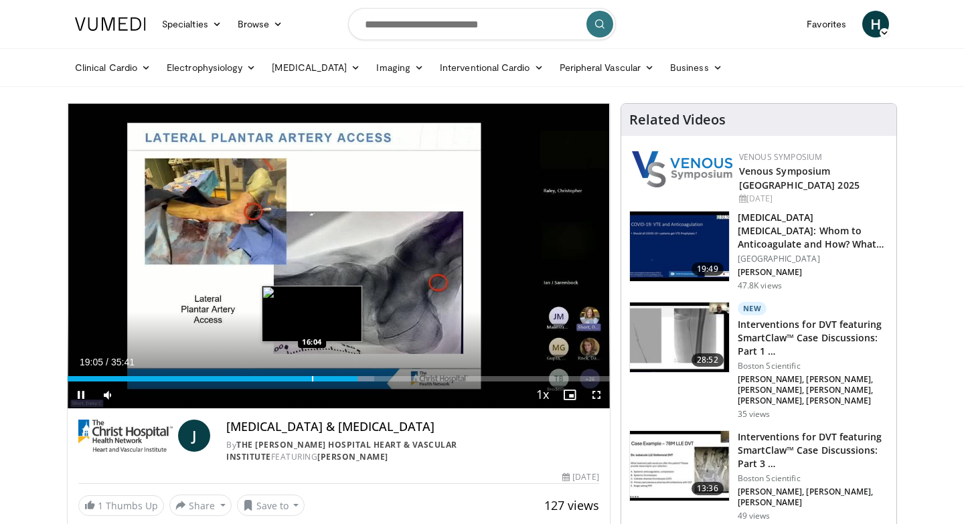
click at [312, 380] on div "Progress Bar" at bounding box center [312, 378] width 1 height 5
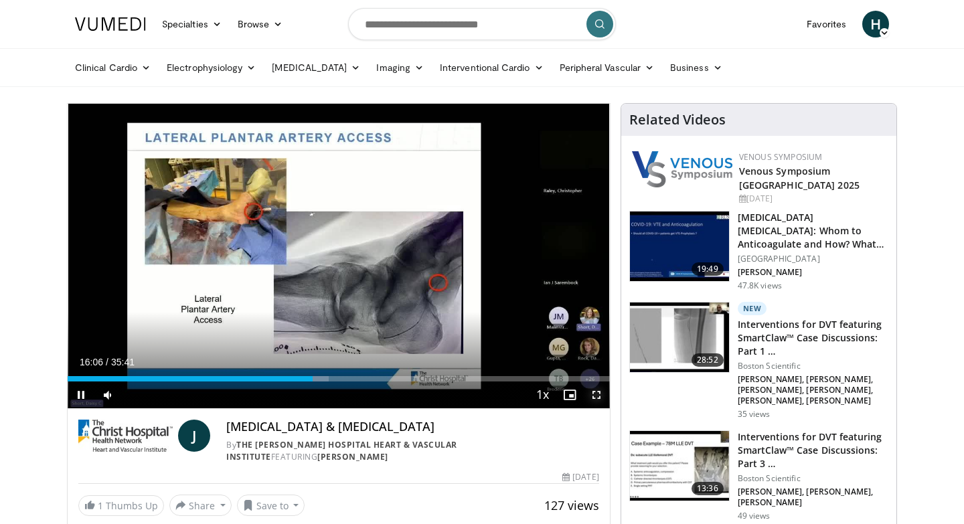
click at [598, 394] on span "Video Player" at bounding box center [596, 395] width 27 height 27
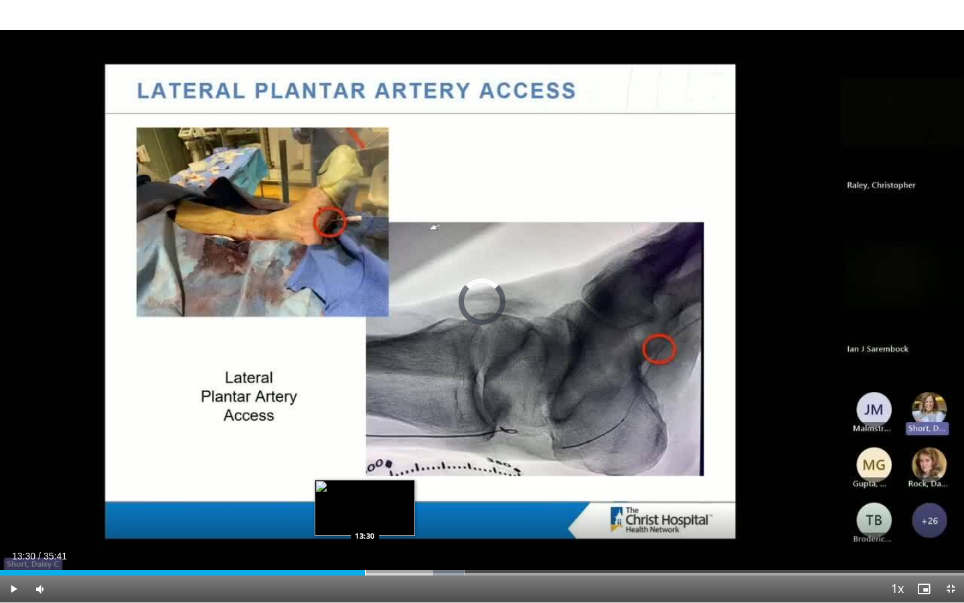
click at [365, 524] on div "Progress Bar" at bounding box center [365, 572] width 1 height 5
click at [344, 524] on div "Progress Bar" at bounding box center [344, 572] width 1 height 5
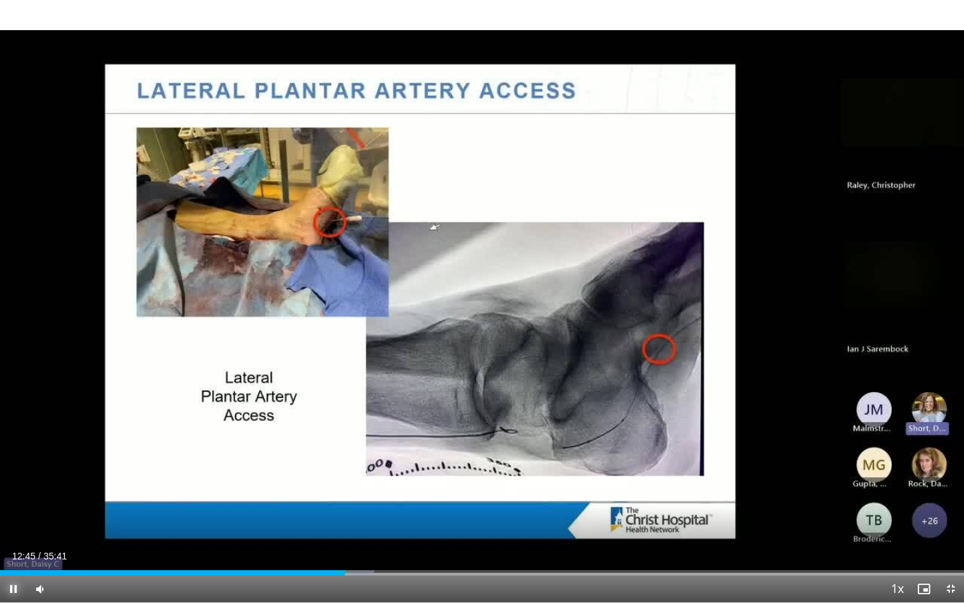
click at [15, 524] on span "Video Player" at bounding box center [13, 588] width 27 height 27
